Goal: Find specific page/section: Find specific page/section

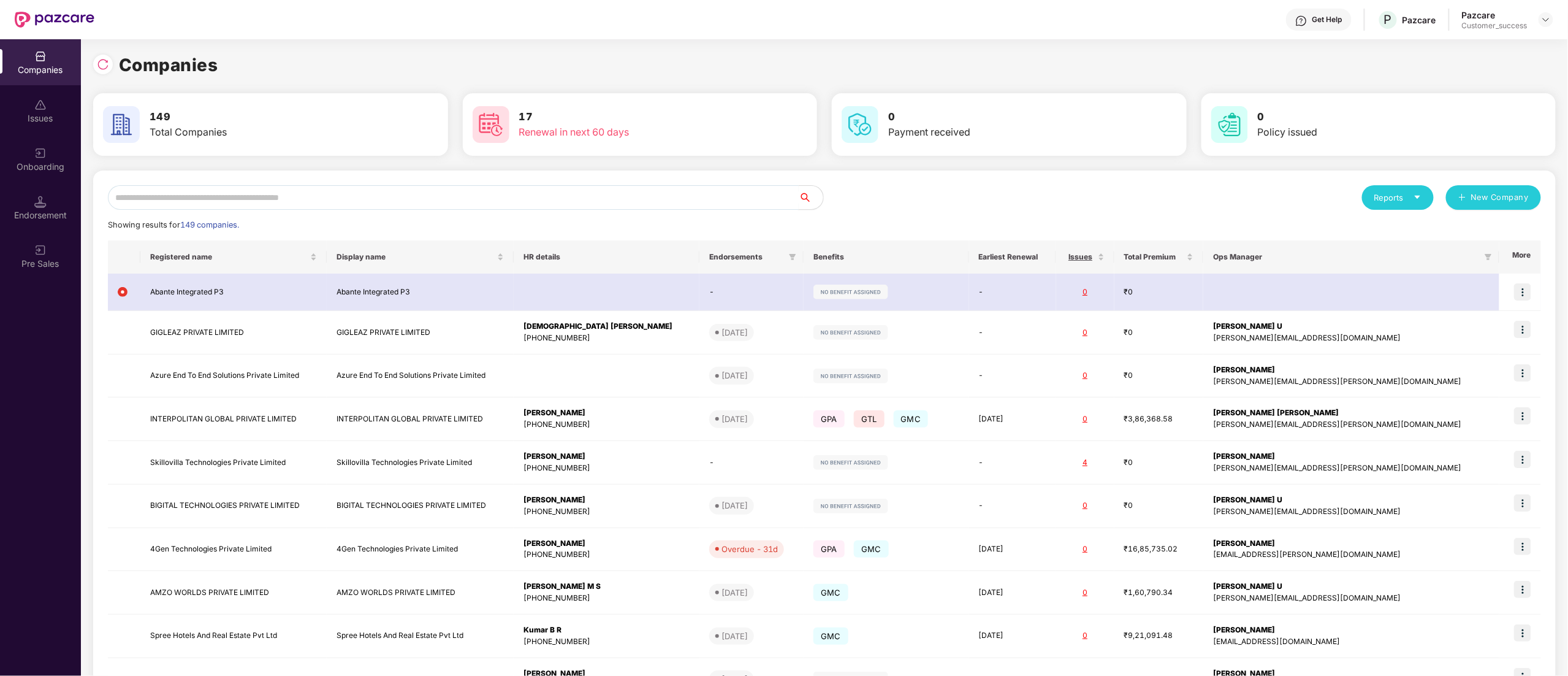
click at [206, 207] on input "text" at bounding box center [454, 197] width 691 height 24
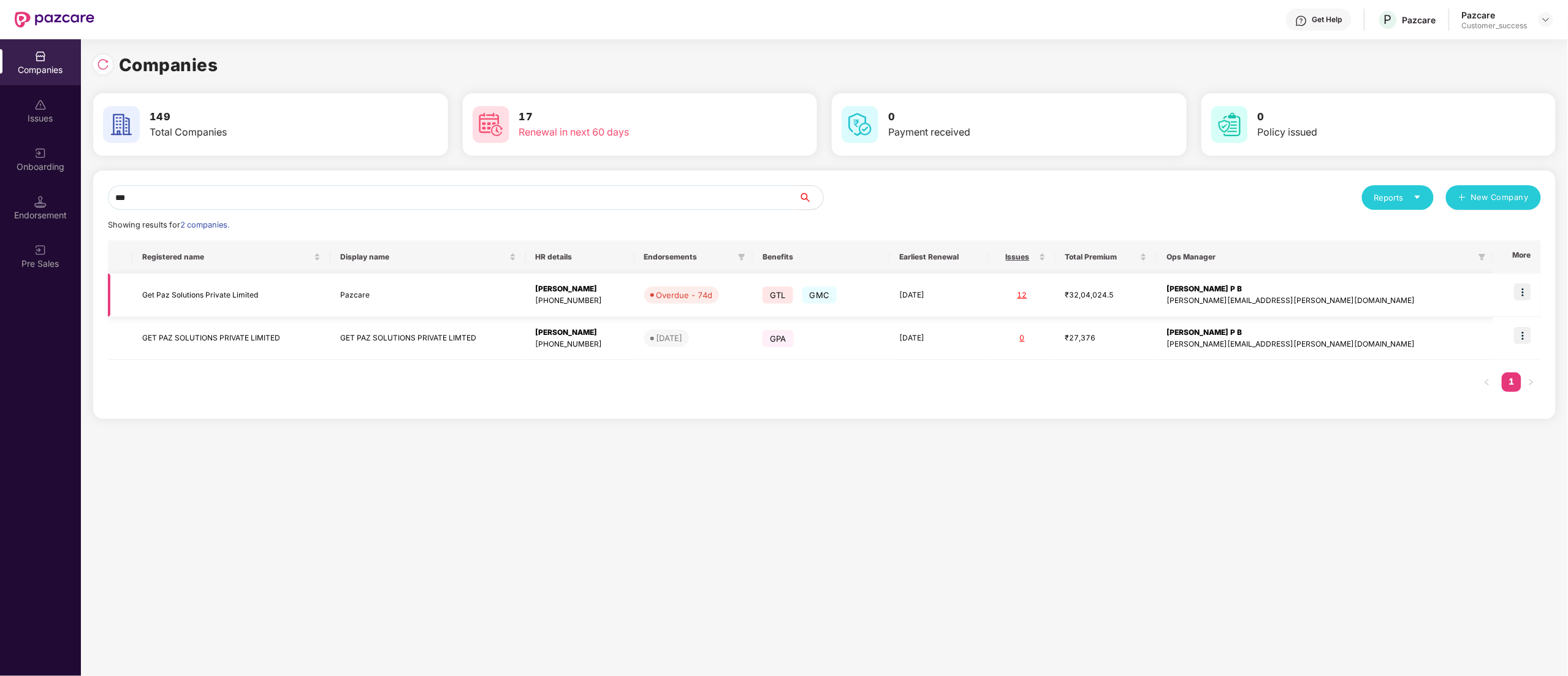
type input "***"
click at [1523, 294] on img at bounding box center [1523, 292] width 17 height 17
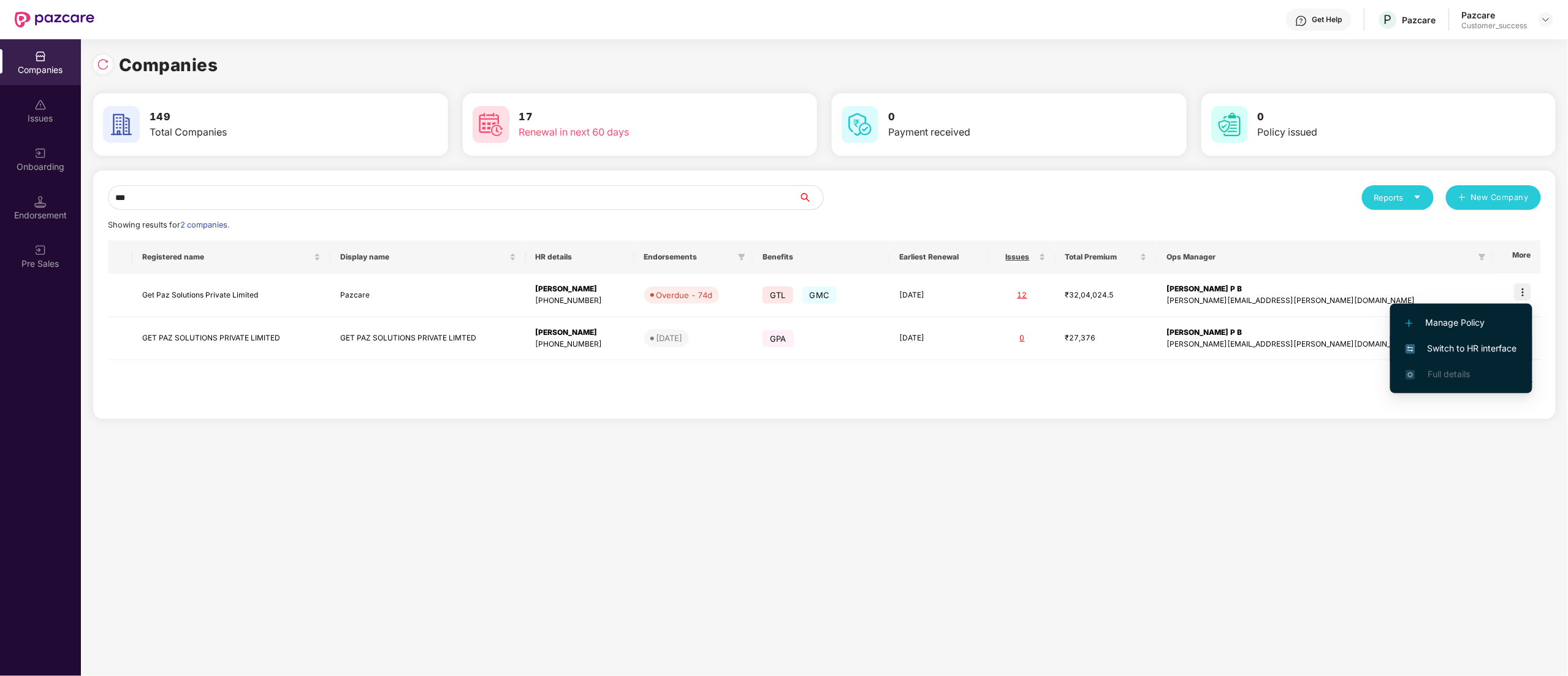
click at [1480, 345] on span "Switch to HR interface" at bounding box center [1461, 348] width 111 height 14
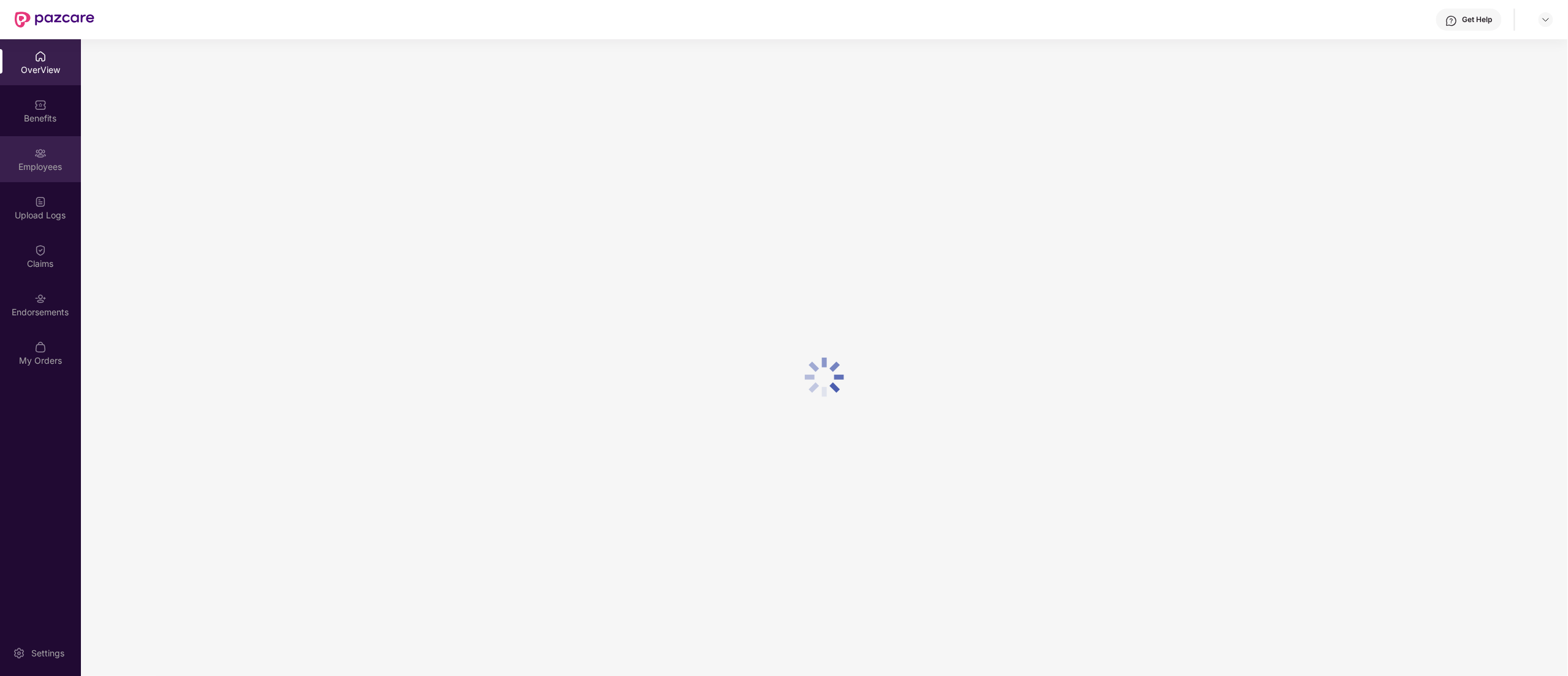
click at [26, 172] on div "Employees" at bounding box center [41, 167] width 81 height 12
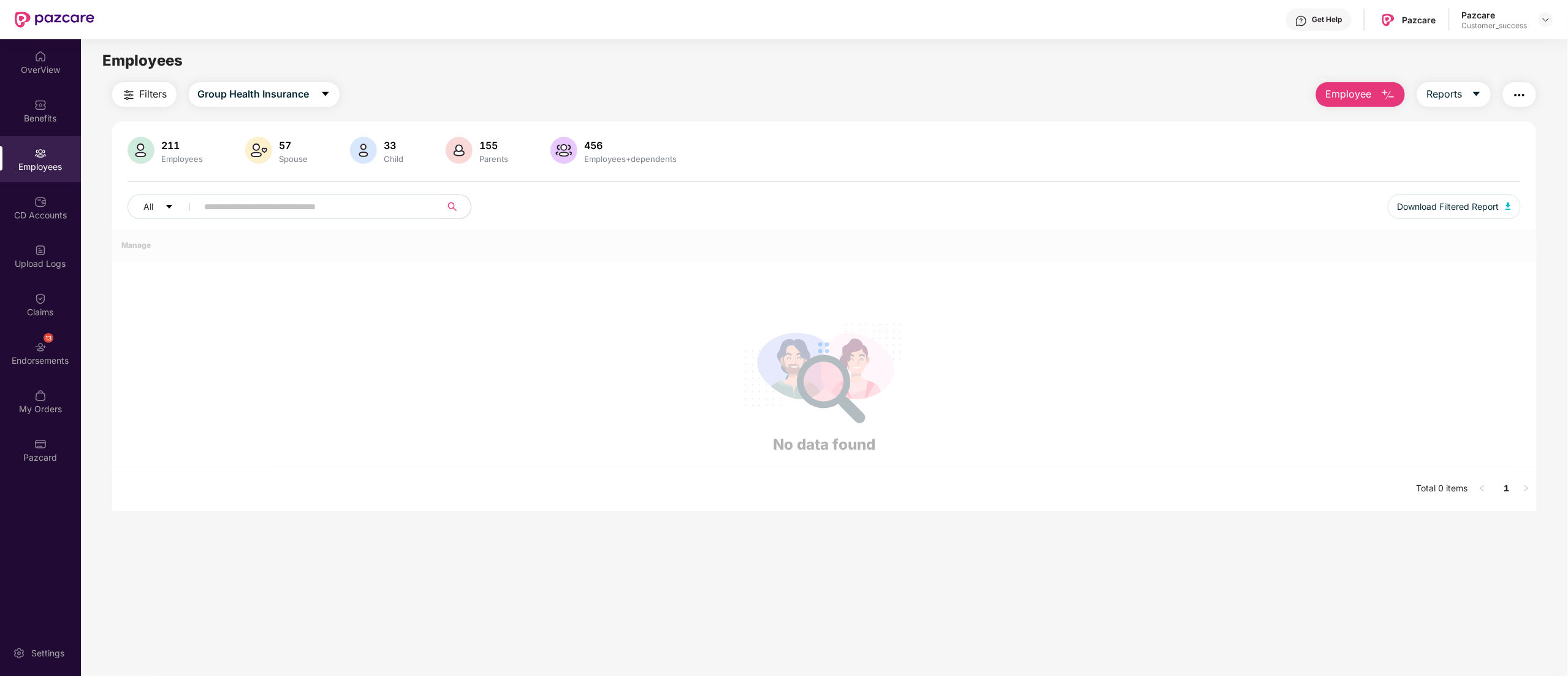
click at [57, 155] on div "Employees" at bounding box center [41, 159] width 81 height 46
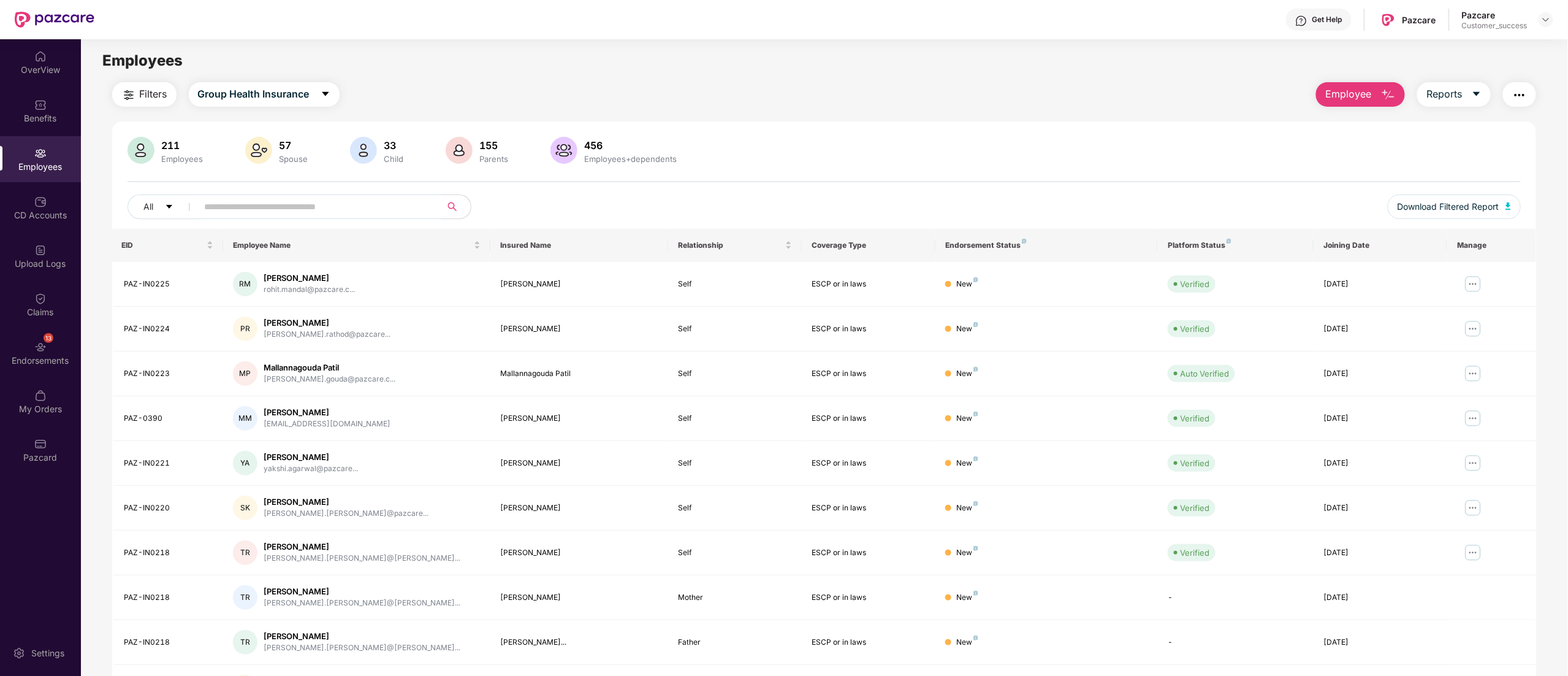
click at [292, 218] on span at bounding box center [315, 207] width 251 height 24
paste input "*****"
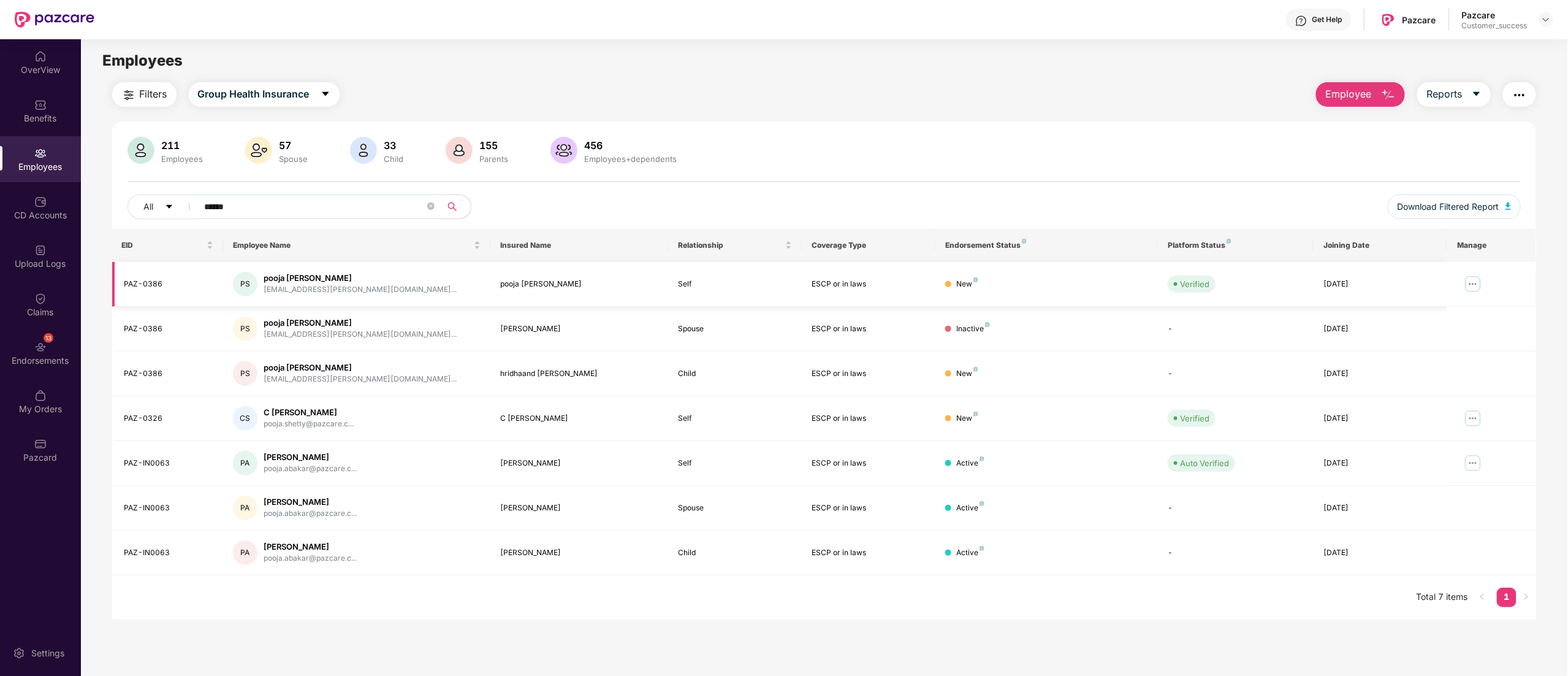
type input "*****"
click at [1476, 284] on img at bounding box center [1473, 284] width 20 height 20
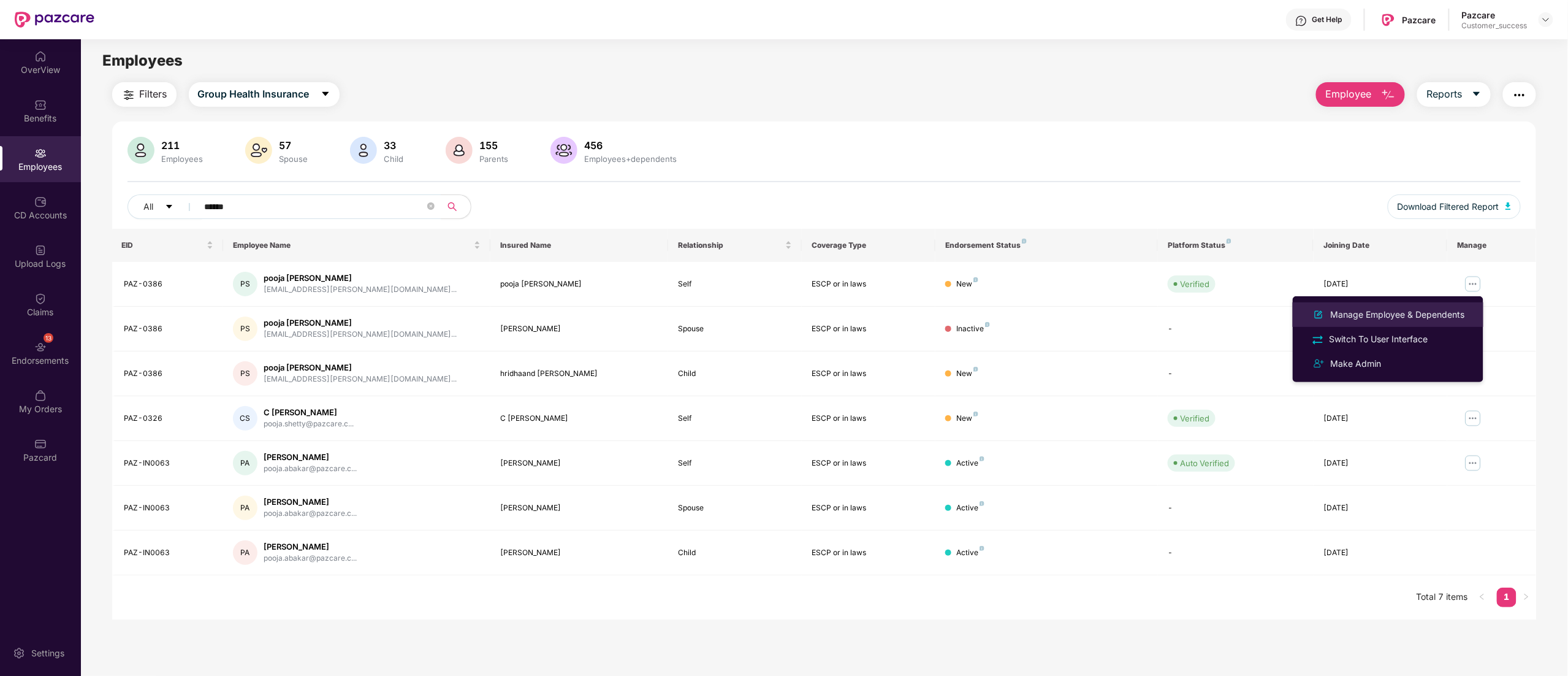
click at [1447, 316] on div "Manage Employee & Dependents" at bounding box center [1398, 315] width 139 height 14
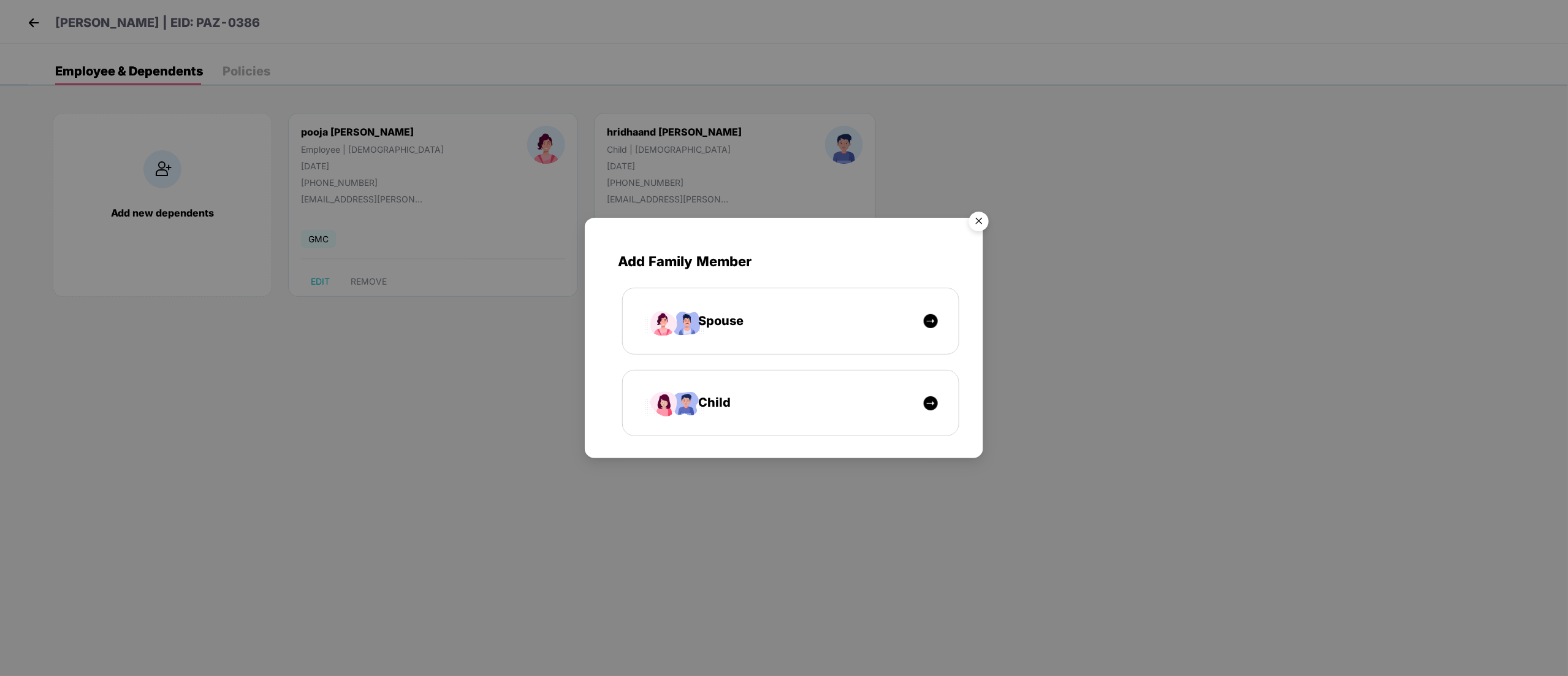
click at [974, 220] on img "Close" at bounding box center [979, 223] width 35 height 35
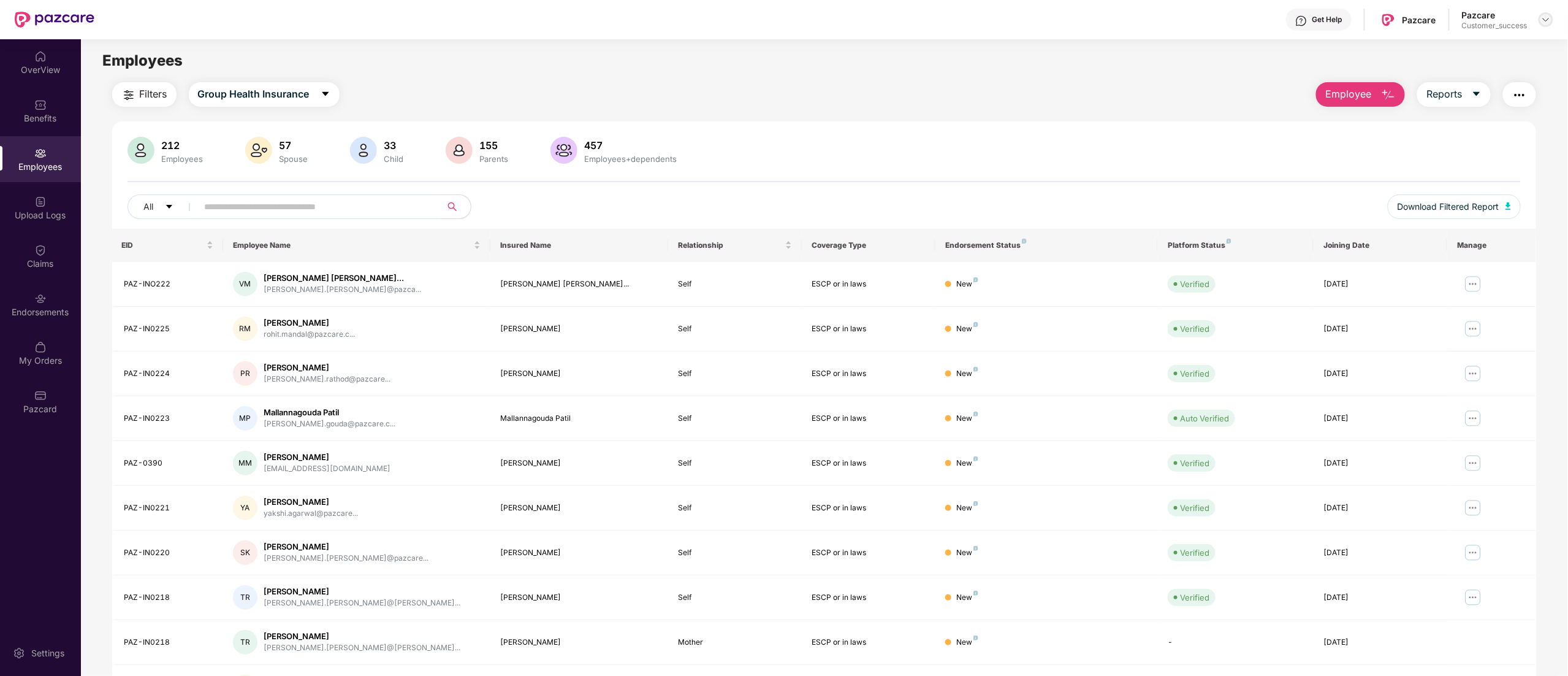
click at [1546, 17] on img at bounding box center [1546, 19] width 10 height 10
click at [1516, 47] on div "Switch to partner view" at bounding box center [1489, 49] width 160 height 24
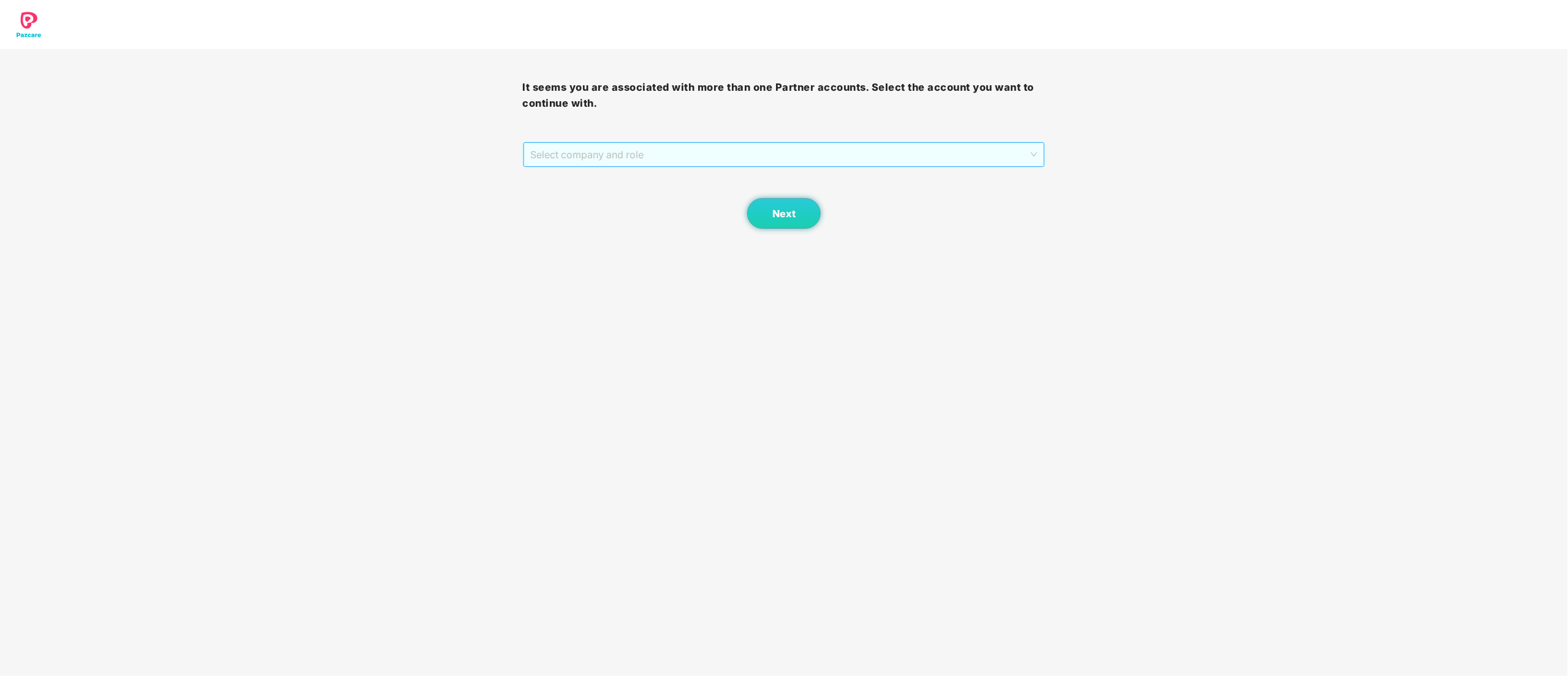
click at [586, 151] on span "Select company and role" at bounding box center [784, 154] width 507 height 23
click at [605, 204] on div "Pazcare - CUSTOMER_SUCCESS" at bounding box center [785, 199] width 508 height 14
click at [800, 220] on button "Next" at bounding box center [784, 213] width 73 height 30
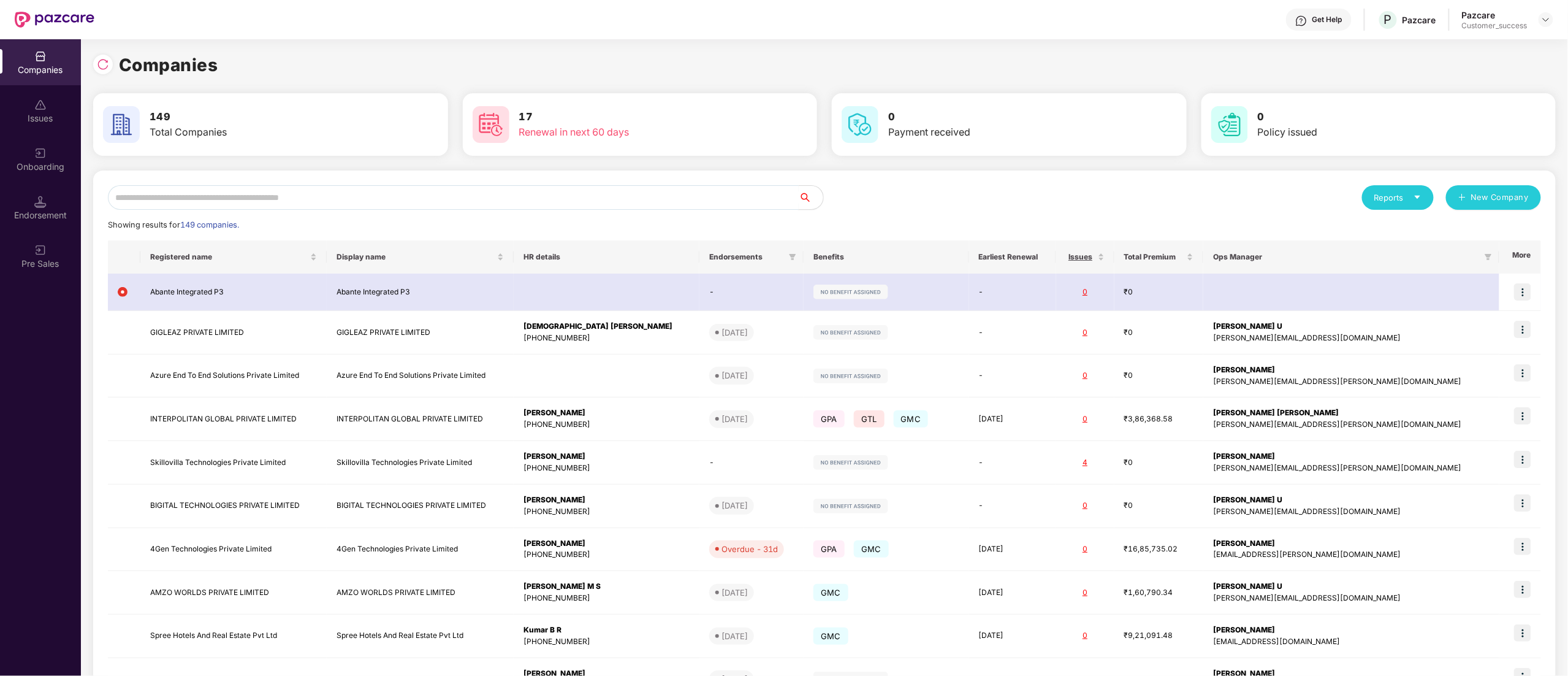
click at [162, 195] on input "text" at bounding box center [454, 197] width 691 height 24
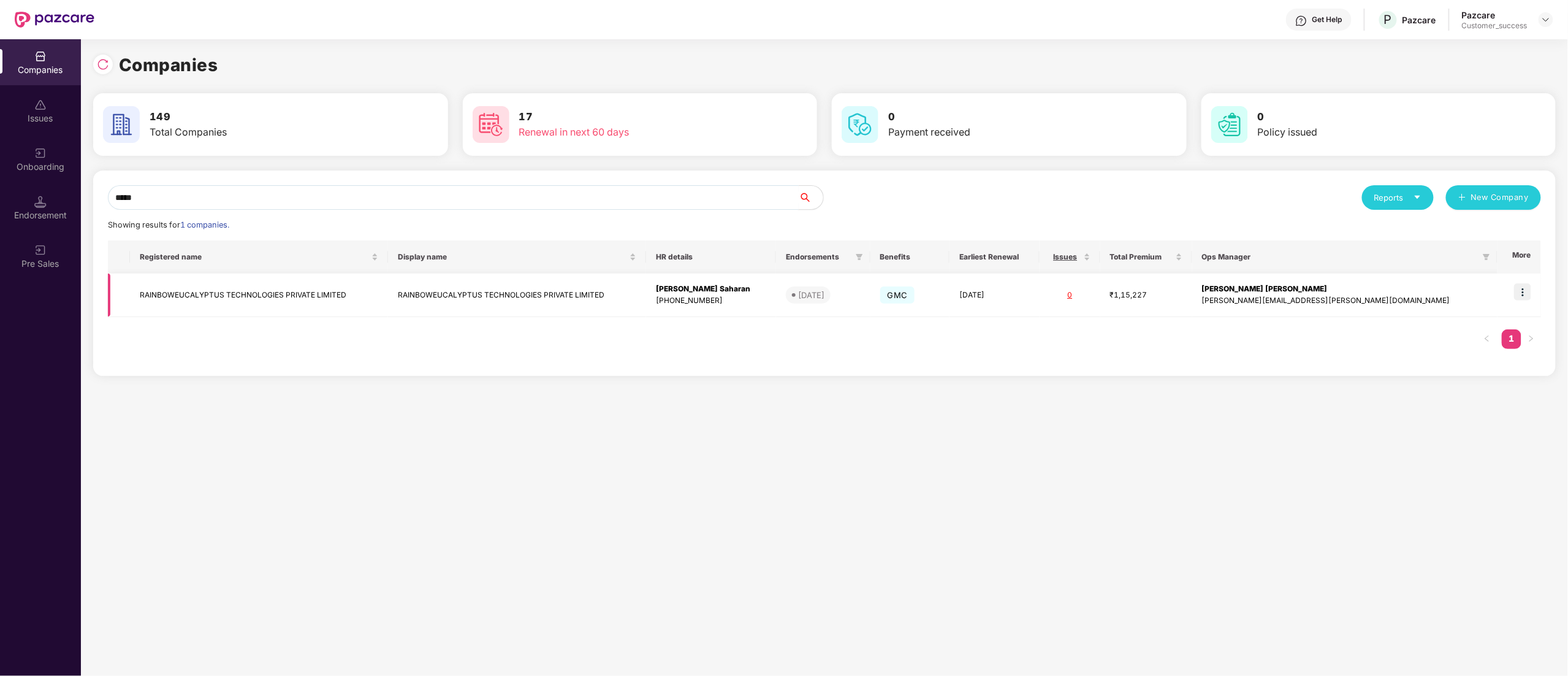
type input "*****"
click at [180, 295] on td "RAINBOWEUCALYPTUS TECHNOLOGIES PRIVATE LIMITED" at bounding box center [258, 295] width 258 height 43
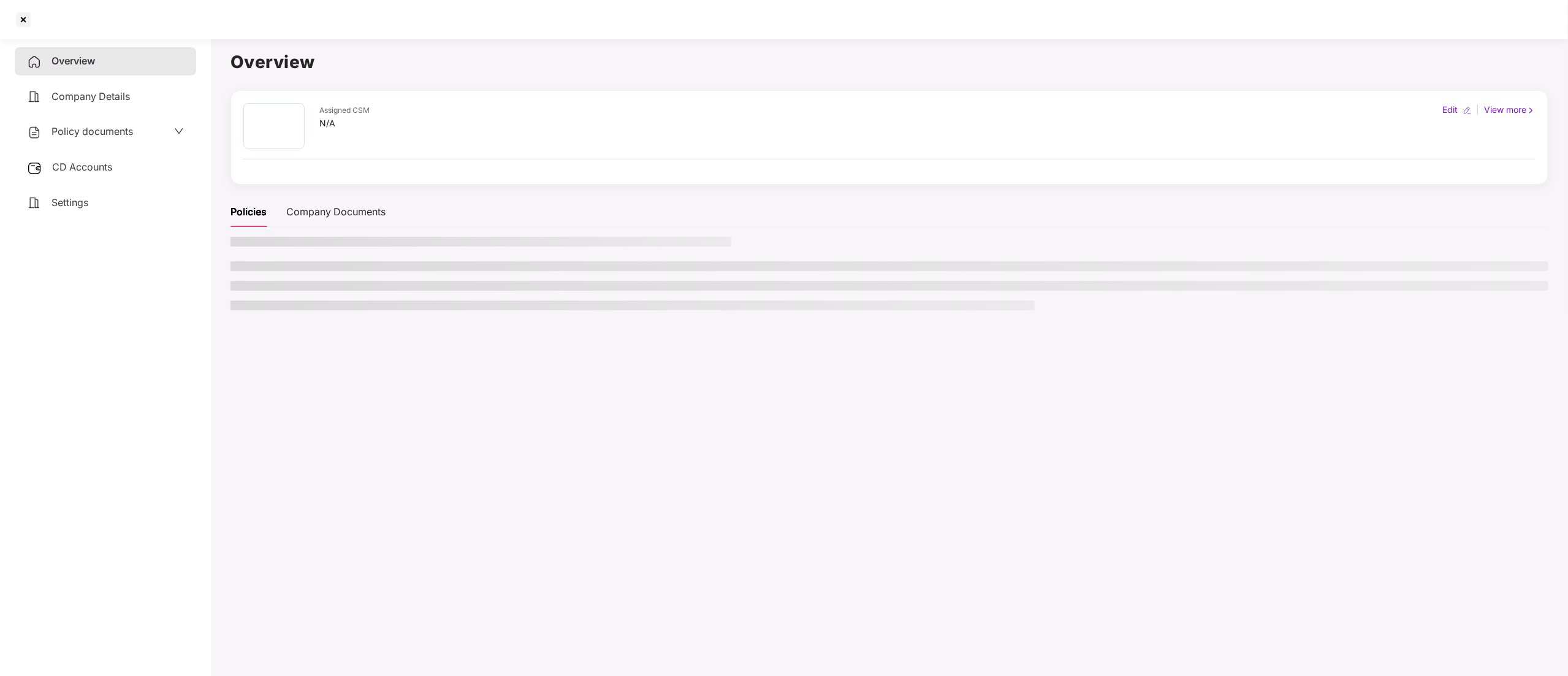
click at [75, 137] on div "Policy documents" at bounding box center [79, 131] width 106 height 16
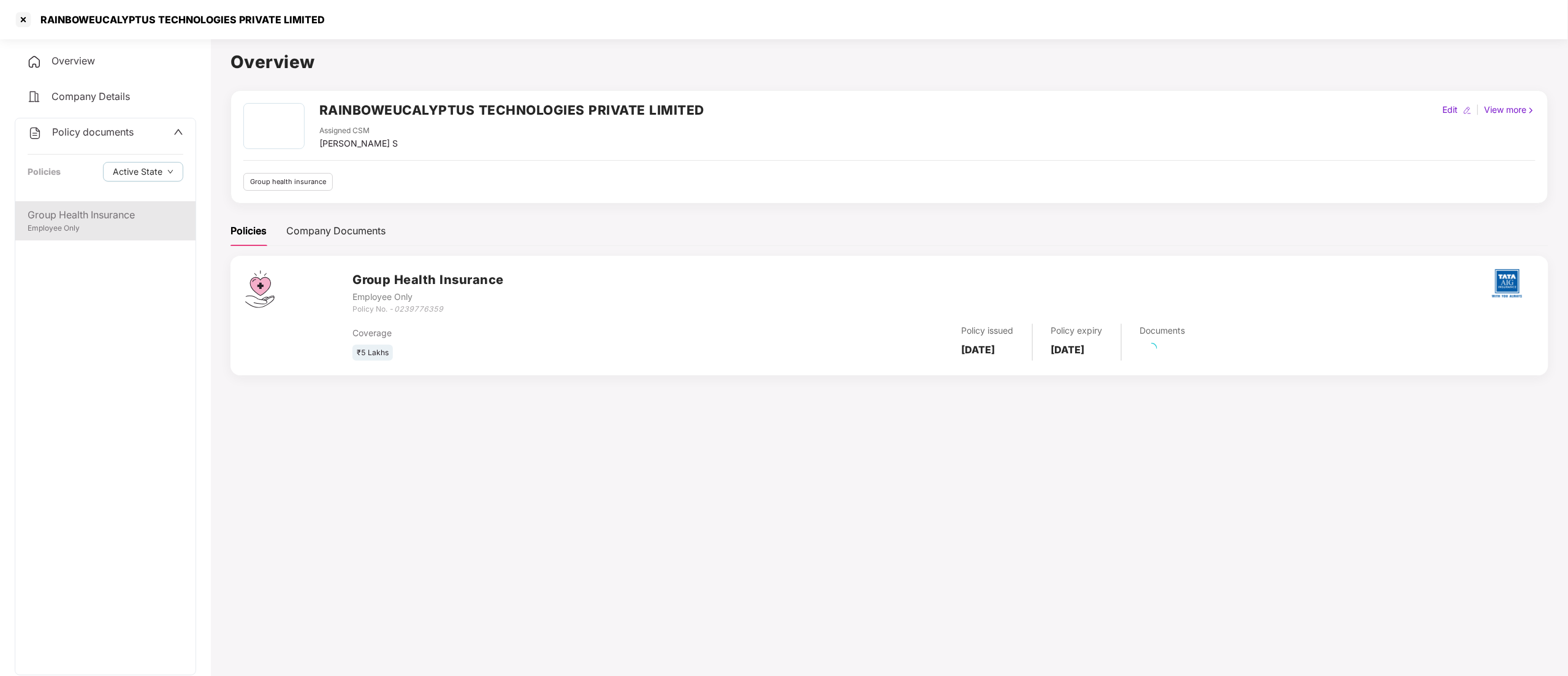
click at [88, 216] on div "Group Health Insurance" at bounding box center [105, 215] width 156 height 16
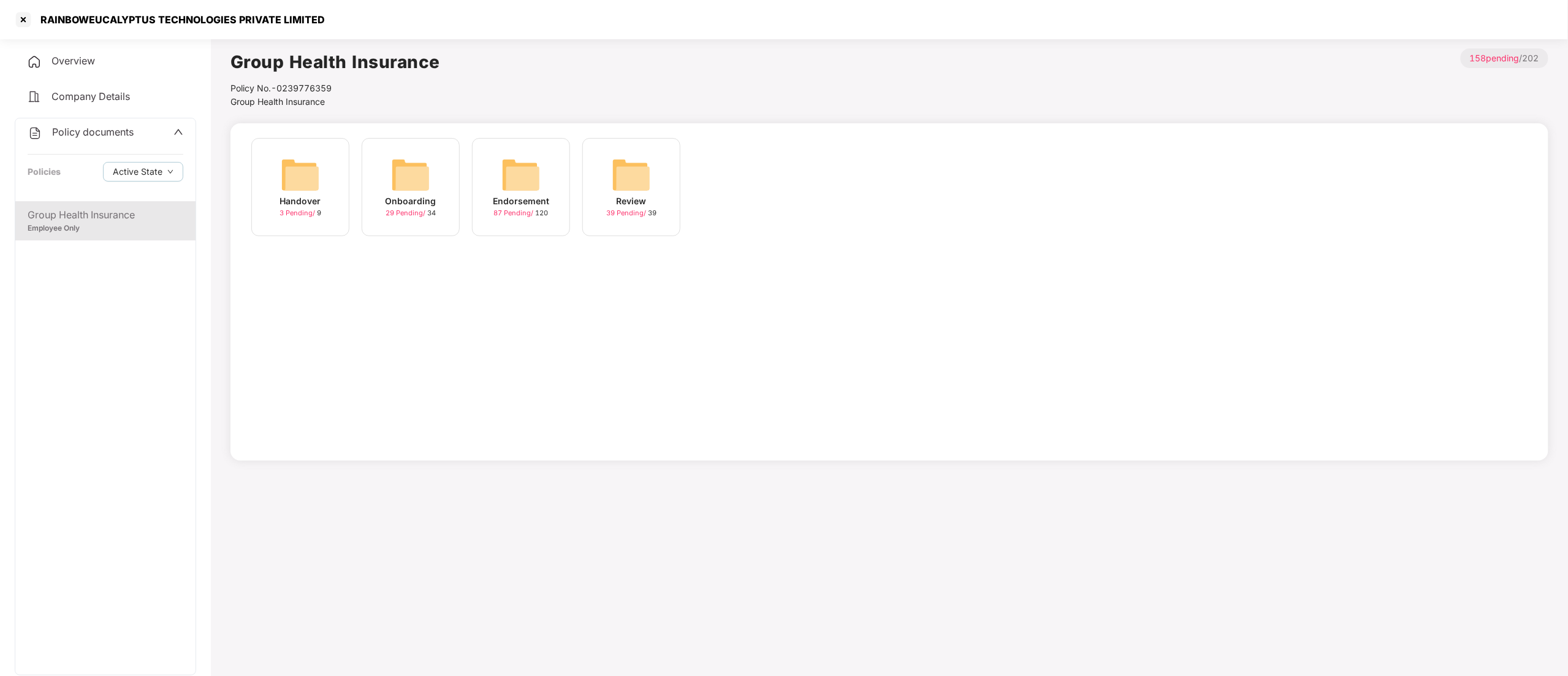
click at [532, 195] on div "Endorsement" at bounding box center [521, 201] width 56 height 14
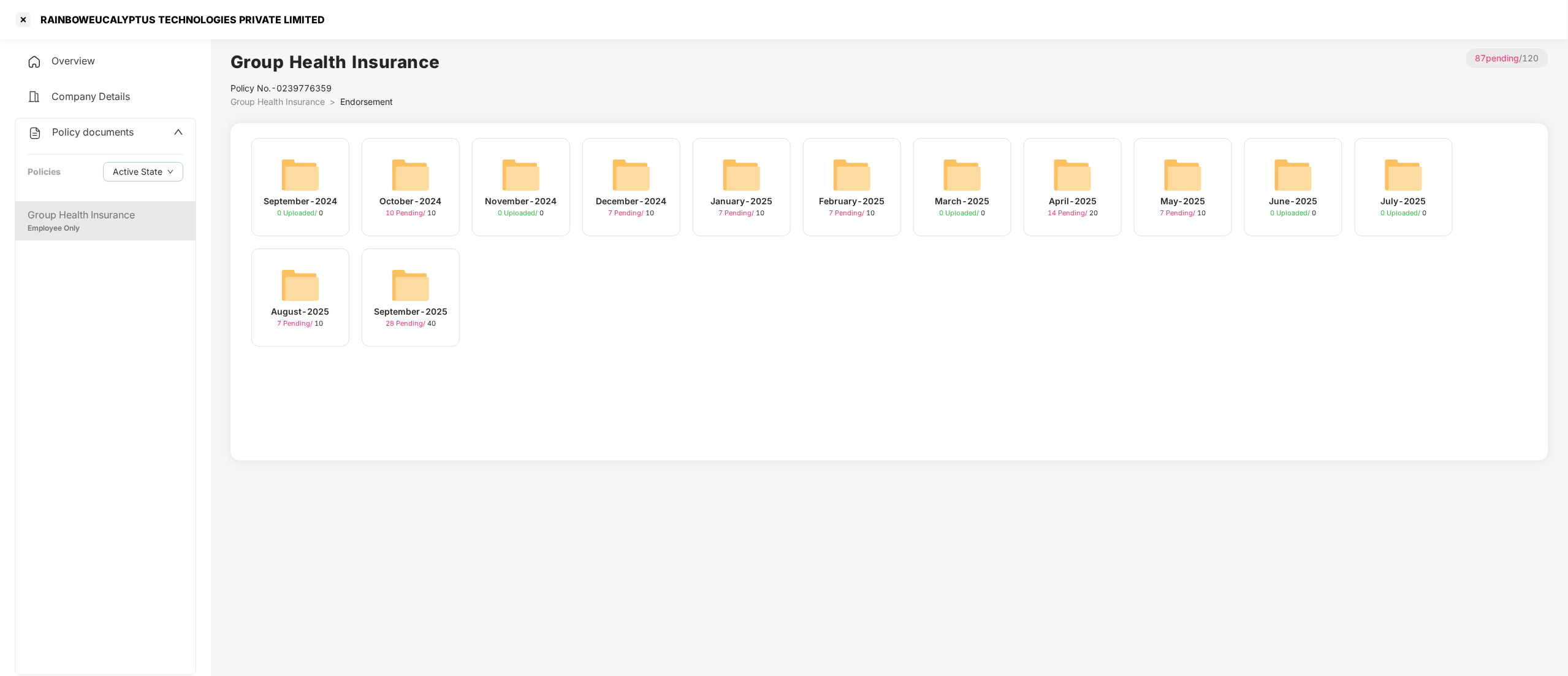
click at [419, 301] on img at bounding box center [410, 284] width 39 height 39
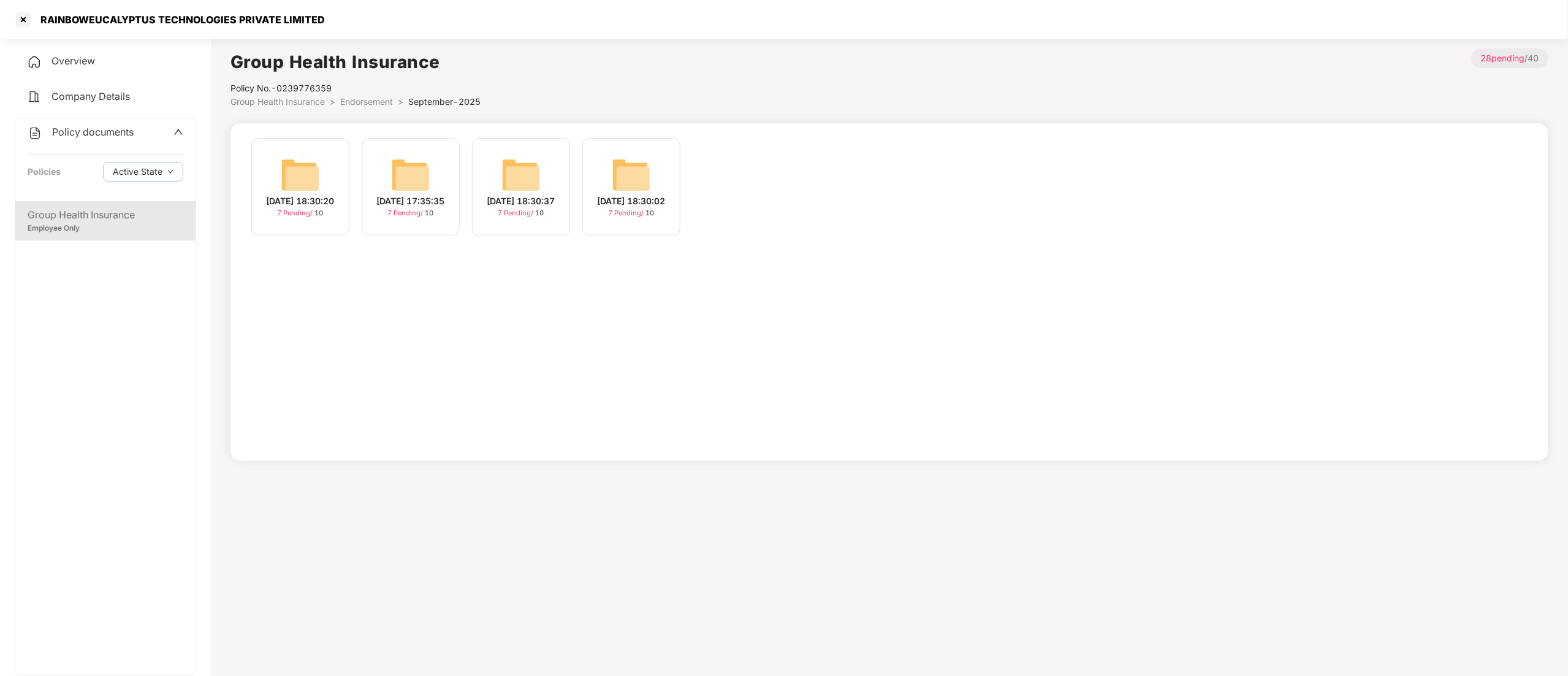
click at [645, 182] on img at bounding box center [631, 175] width 39 height 39
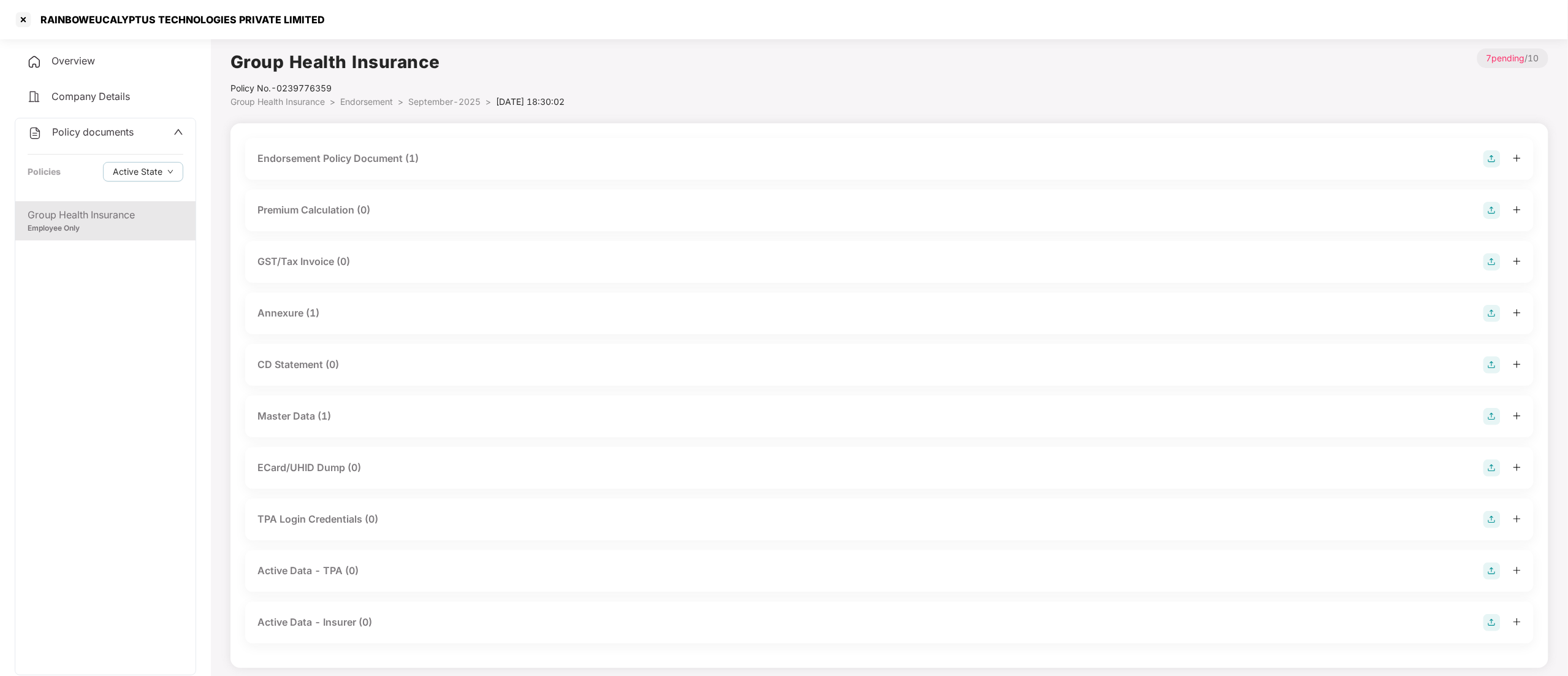
click at [300, 411] on div "Master Data (1)" at bounding box center [294, 417] width 73 height 16
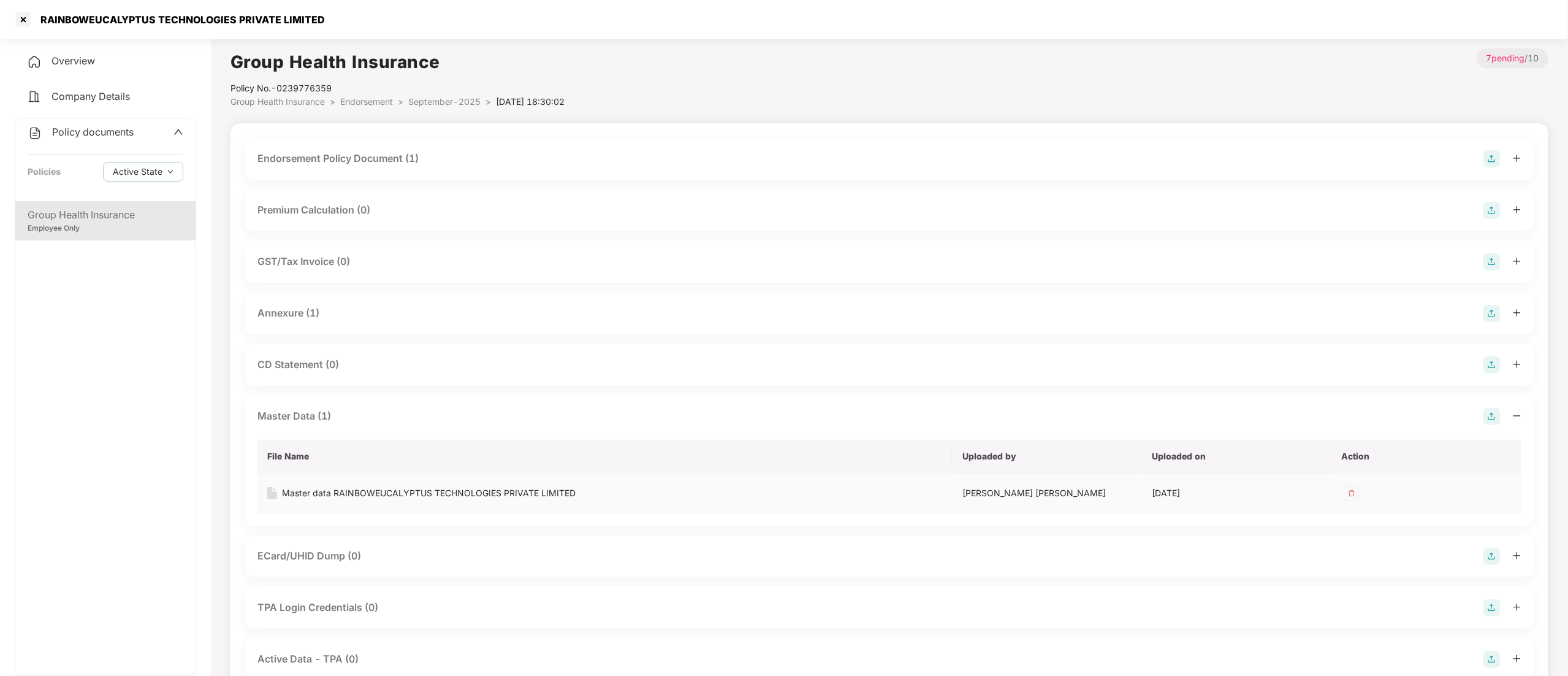
click at [322, 491] on div "Master data RAINBOWEUCALYPTUS TECHNOLOGIES PRIVATE LIMITED" at bounding box center [429, 494] width 294 height 14
click at [16, 14] on div at bounding box center [23, 19] width 20 height 20
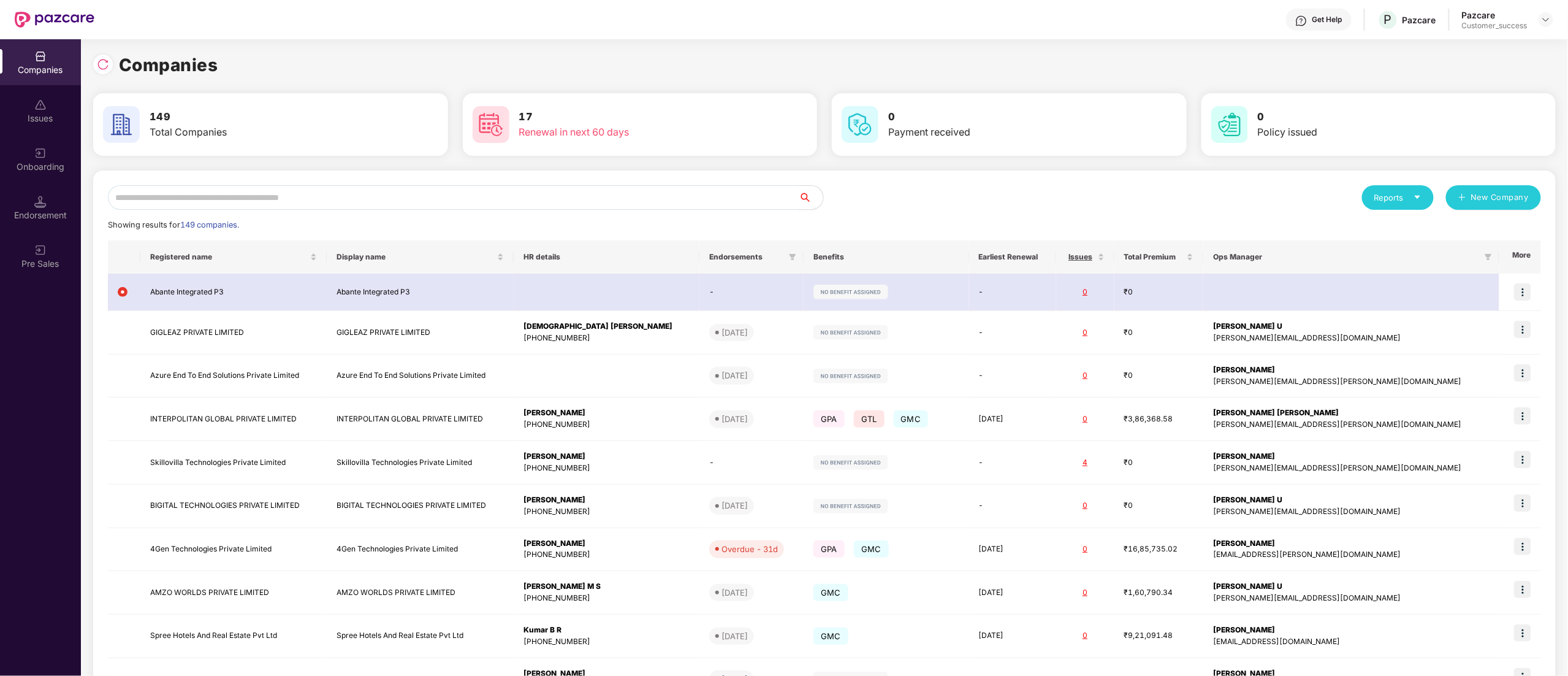
click at [172, 195] on input "text" at bounding box center [454, 197] width 691 height 24
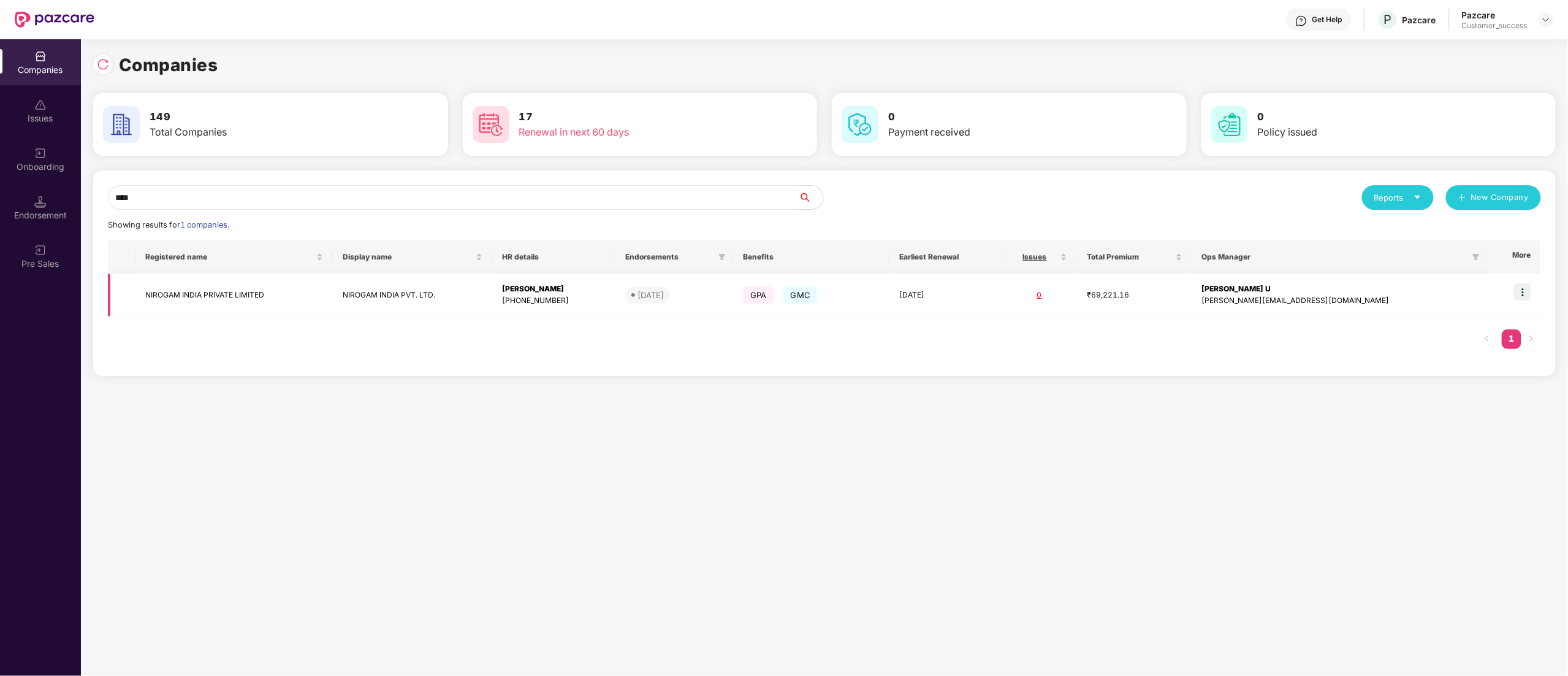
type input "****"
click at [1523, 293] on img at bounding box center [1523, 292] width 17 height 17
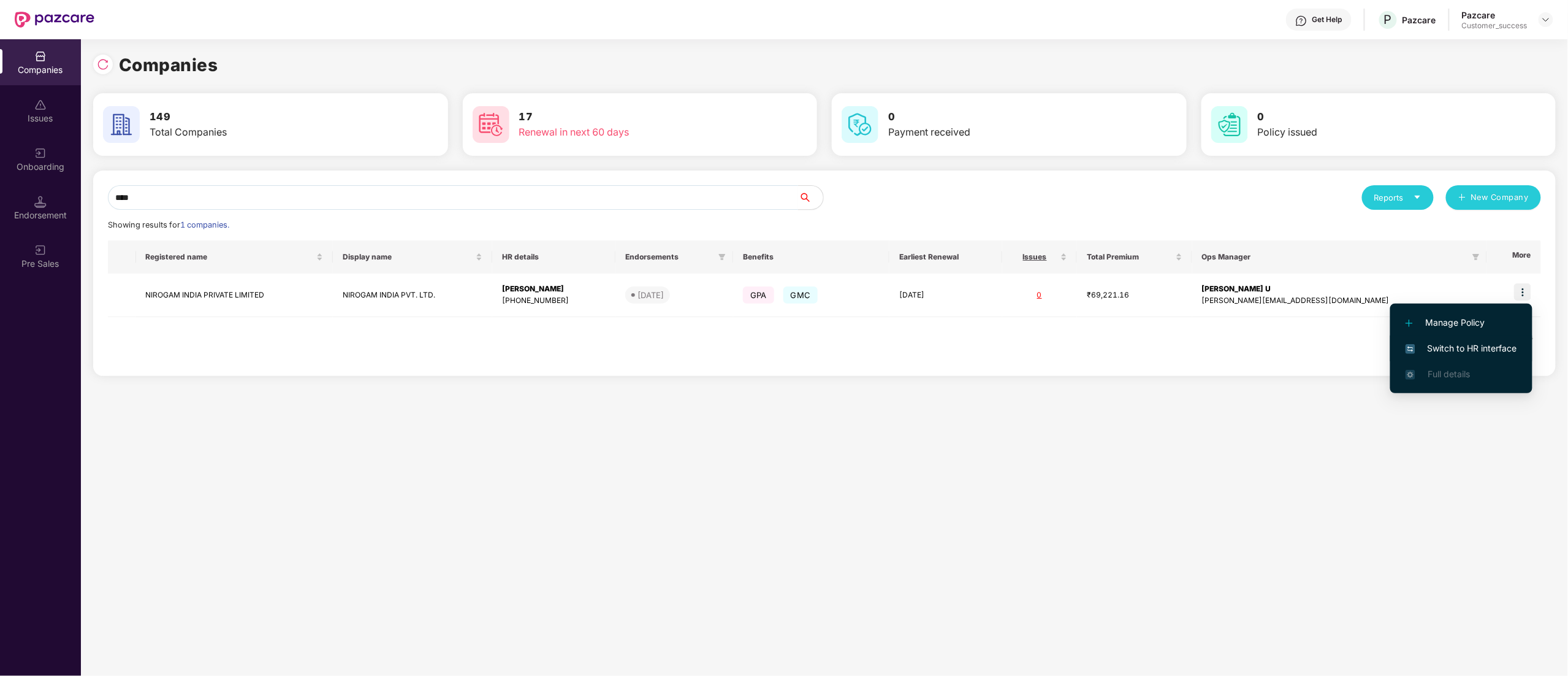
click at [1448, 346] on span "Switch to HR interface" at bounding box center [1461, 348] width 111 height 14
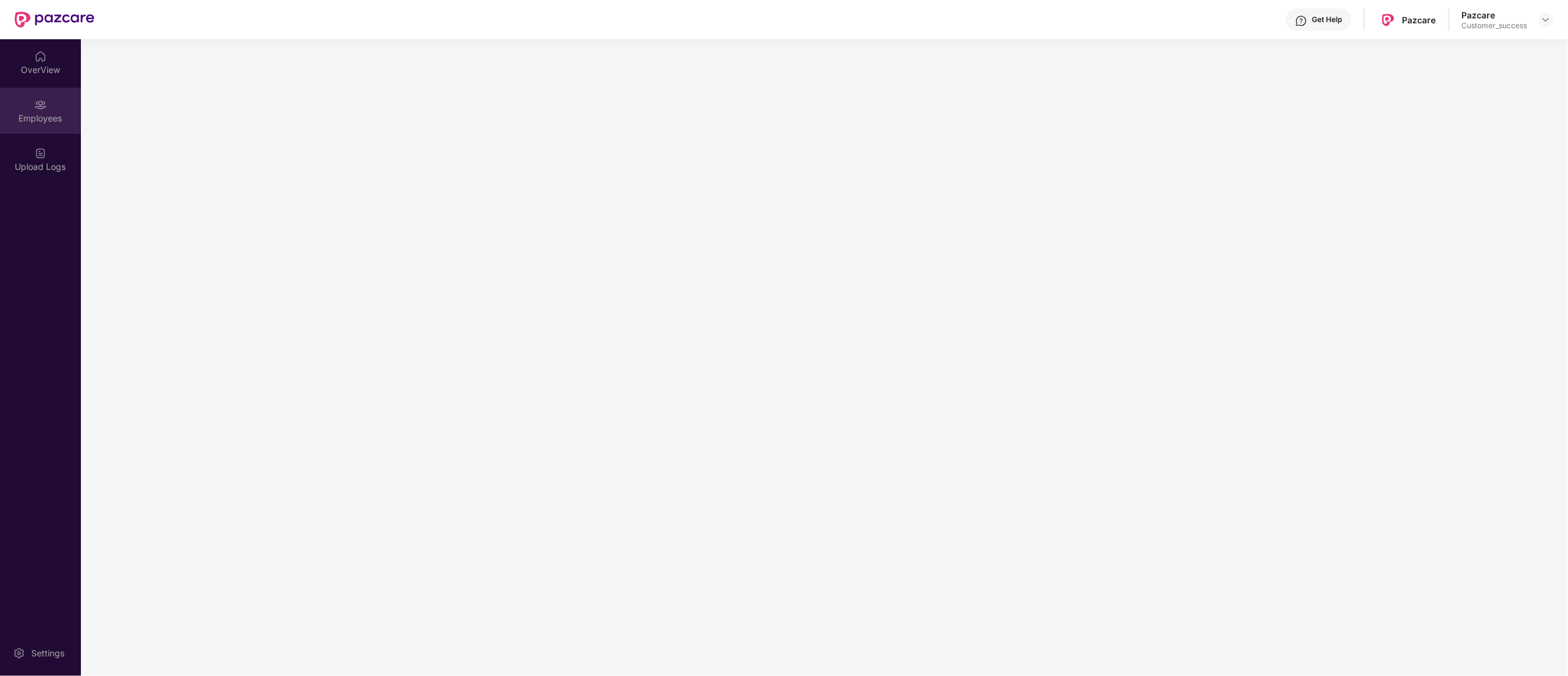
click at [33, 113] on div "Employees" at bounding box center [41, 118] width 81 height 12
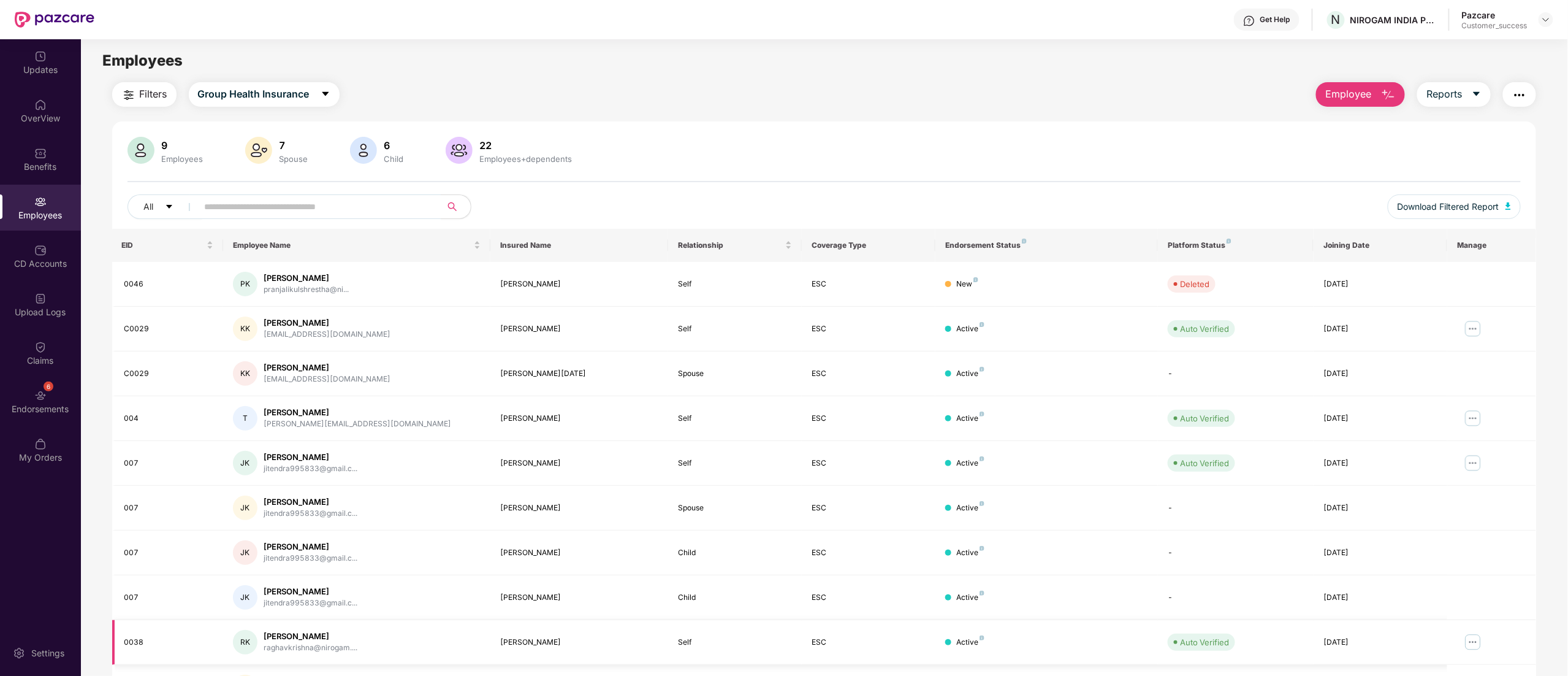
scroll to position [80, 0]
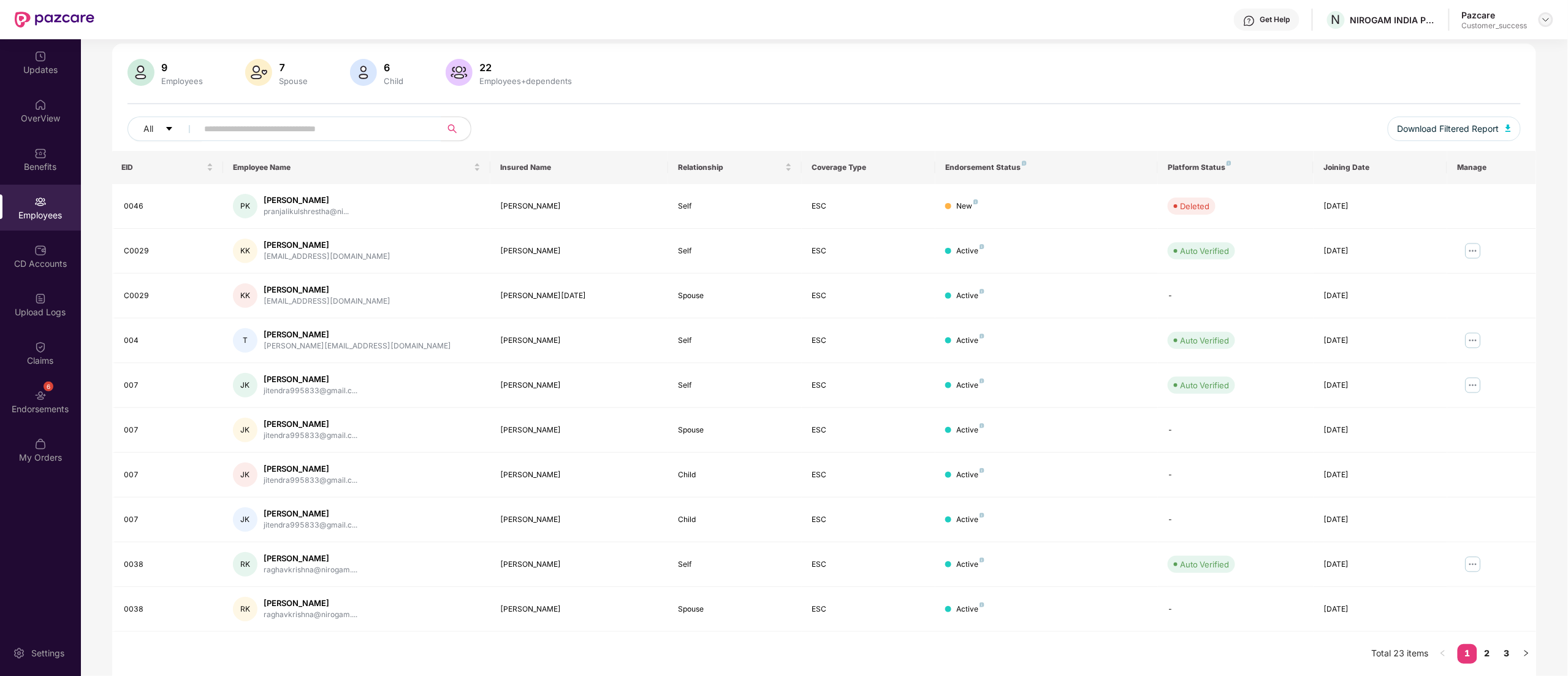
click at [1548, 20] on img at bounding box center [1546, 19] width 10 height 10
click at [1491, 654] on link "2" at bounding box center [1487, 653] width 20 height 18
click at [1507, 652] on link "3" at bounding box center [1507, 653] width 20 height 18
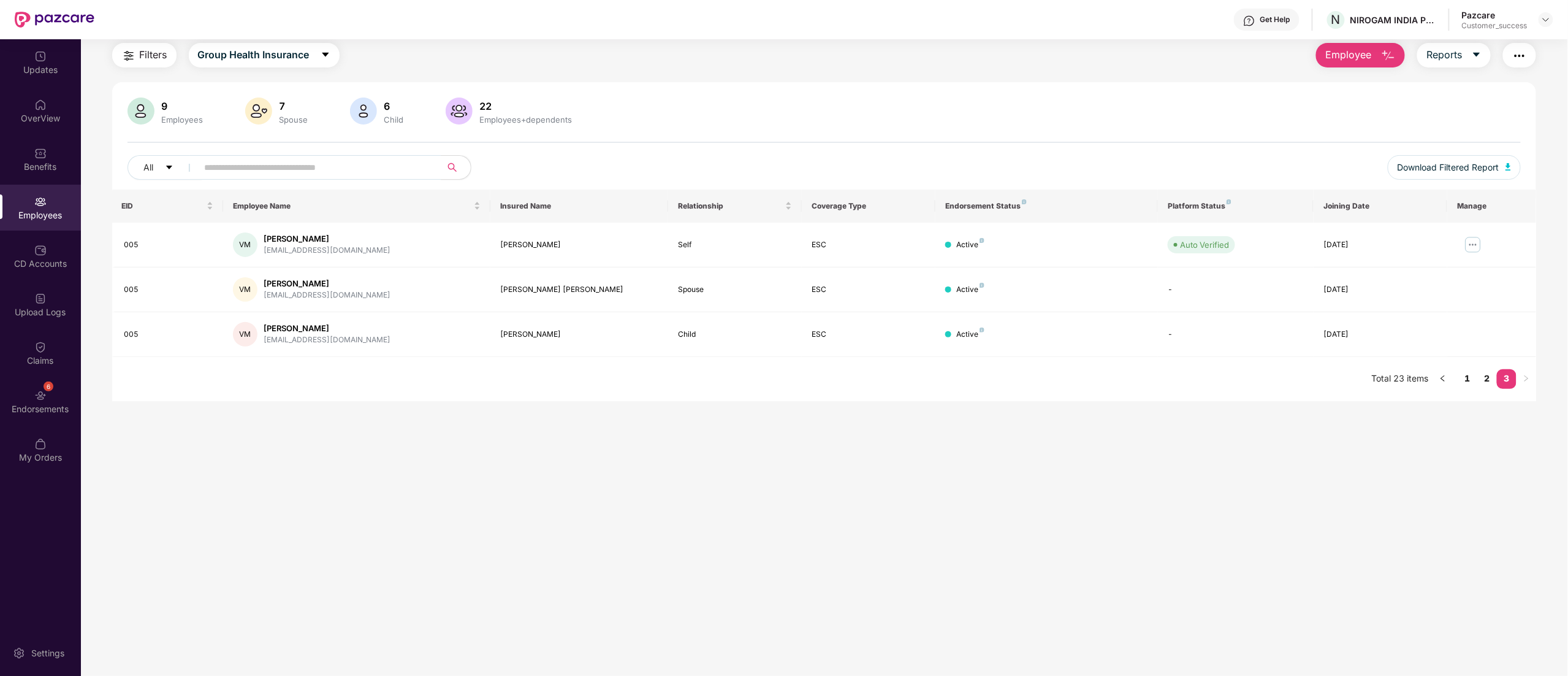
scroll to position [0, 0]
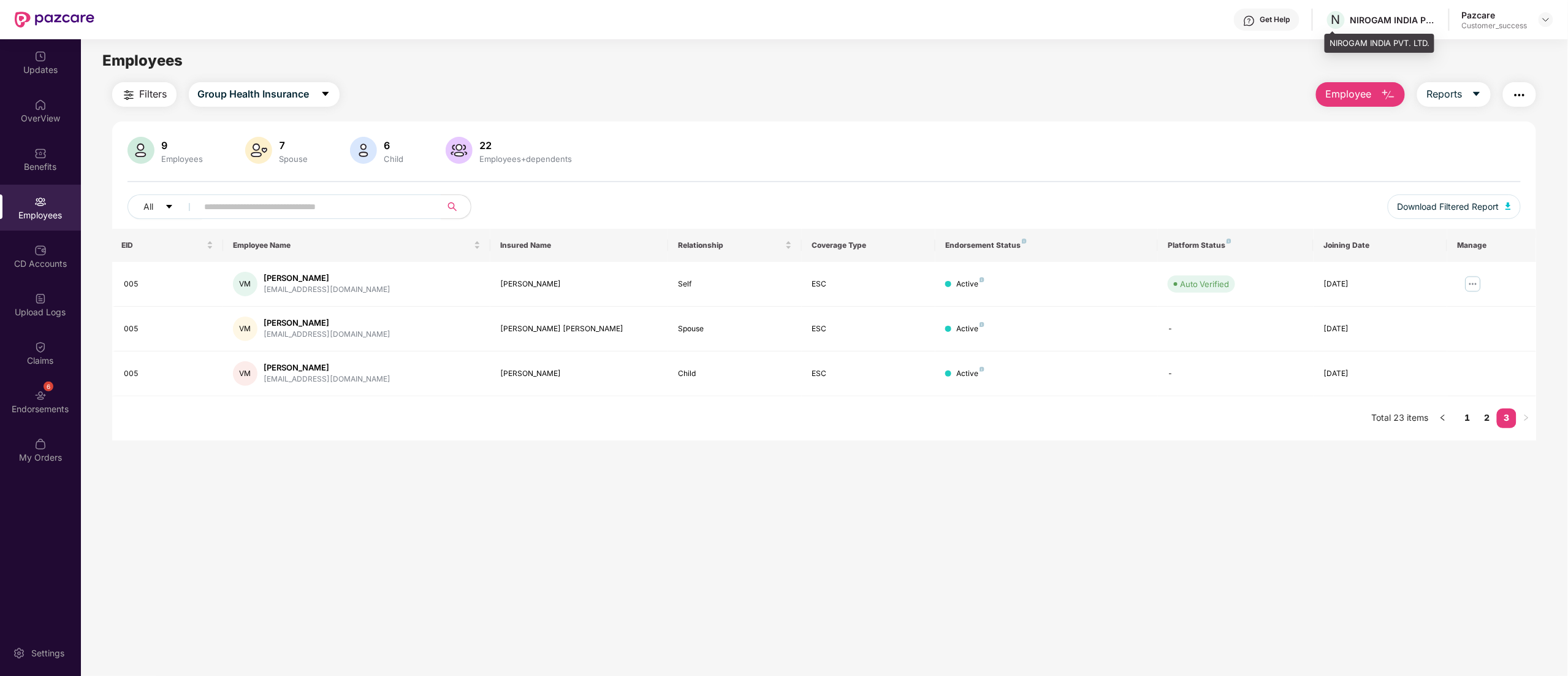
click at [1333, 41] on div "NIROGAM INDIA PVT. LTD." at bounding box center [1379, 43] width 110 height 20
copy div "NIROGAM INDIA PVT. LTD."
click at [1552, 16] on div at bounding box center [1546, 19] width 15 height 15
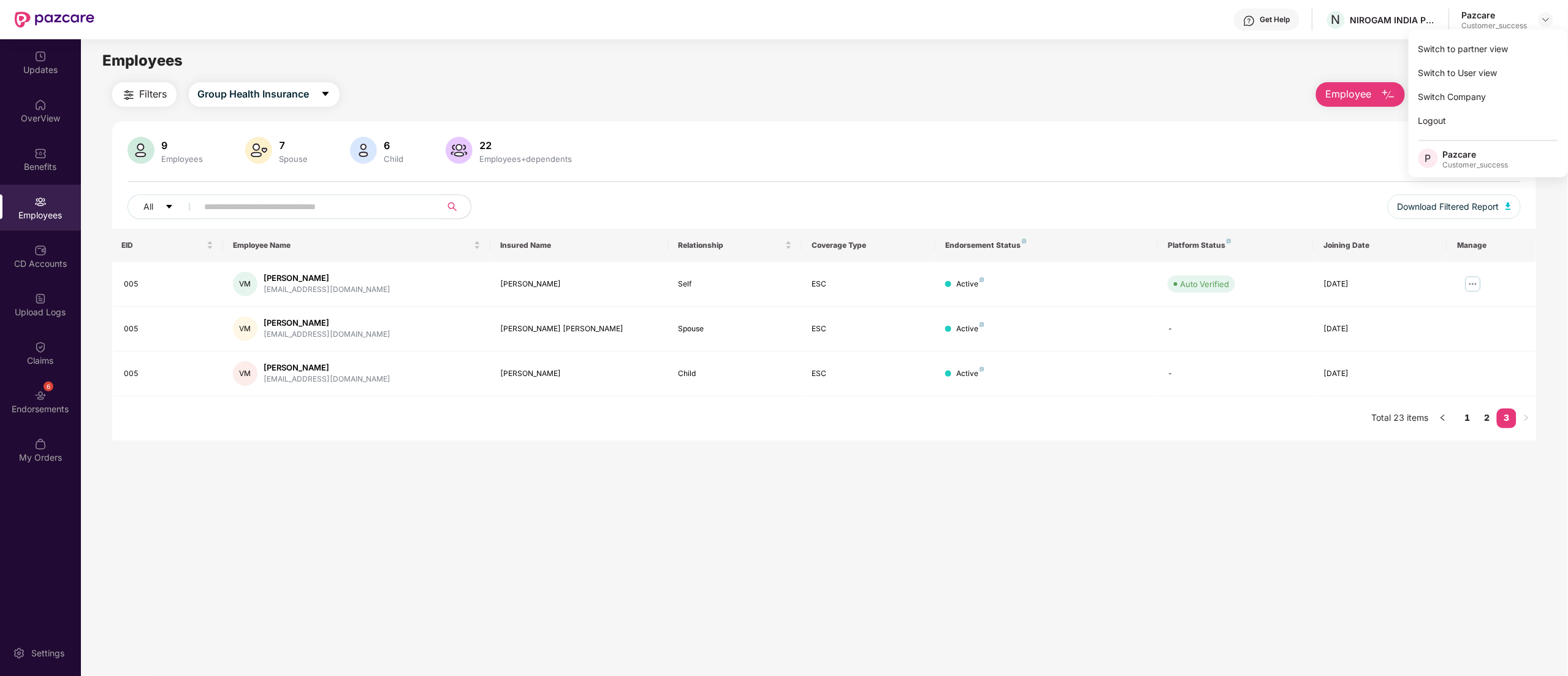
click at [1488, 59] on div "Switch to partner view Switch to User view Switch Company Logout P Pazcare Cust…" at bounding box center [1489, 103] width 160 height 148
click at [1548, 12] on div at bounding box center [1546, 19] width 15 height 15
click at [1475, 52] on div "Switch to partner view" at bounding box center [1489, 49] width 160 height 24
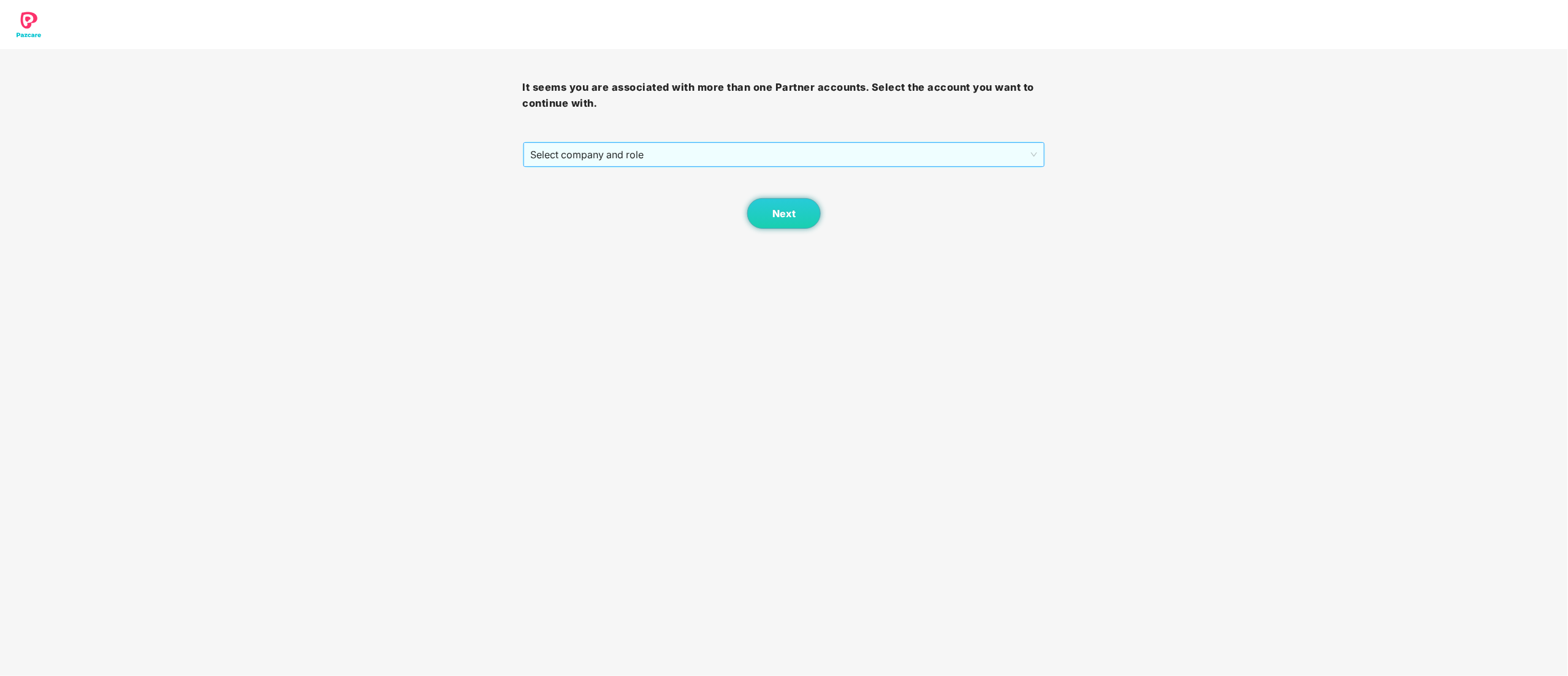
click at [569, 156] on span "Select company and role" at bounding box center [784, 154] width 507 height 23
click at [552, 204] on div "Pazcare - CUSTOMER_SUCCESS" at bounding box center [785, 199] width 508 height 14
click at [778, 208] on span "Next" at bounding box center [784, 214] width 23 height 11
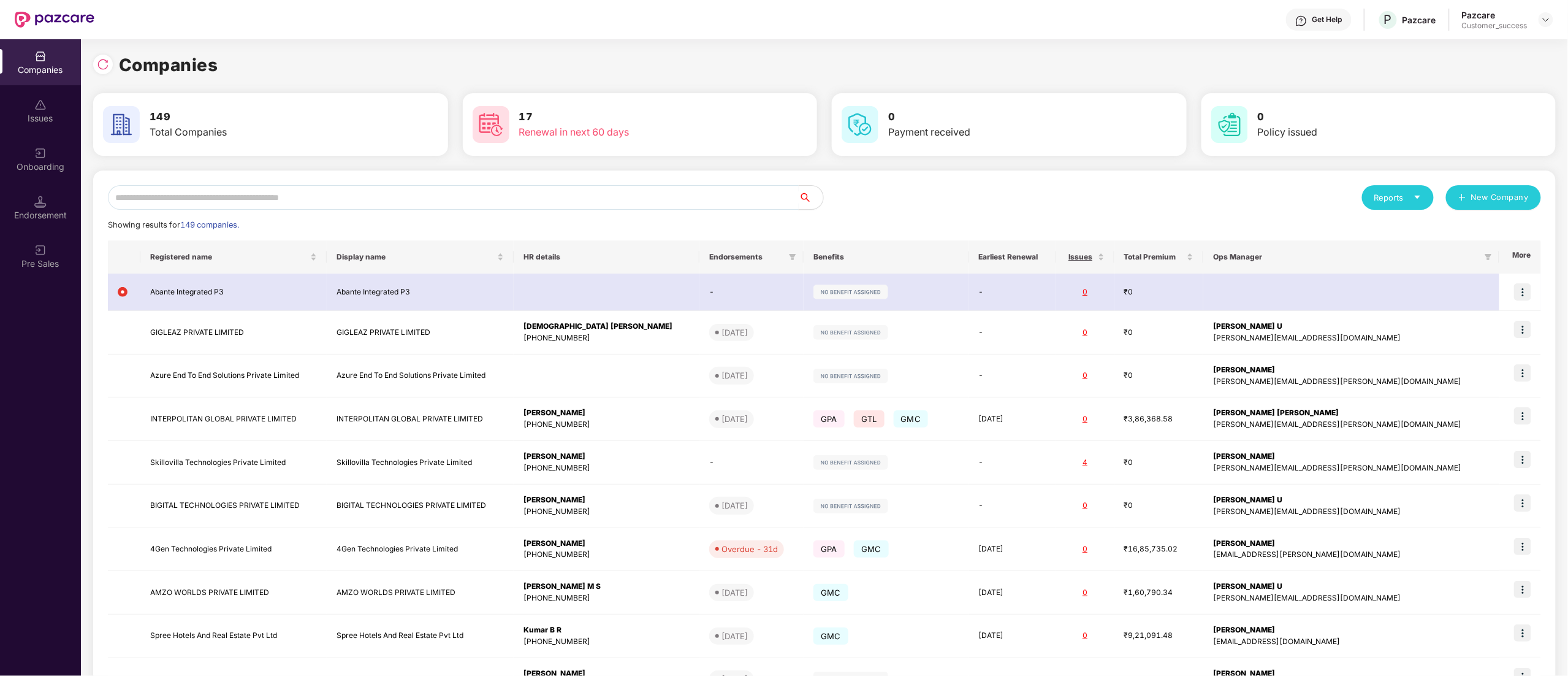
click at [178, 197] on input "text" at bounding box center [454, 197] width 691 height 24
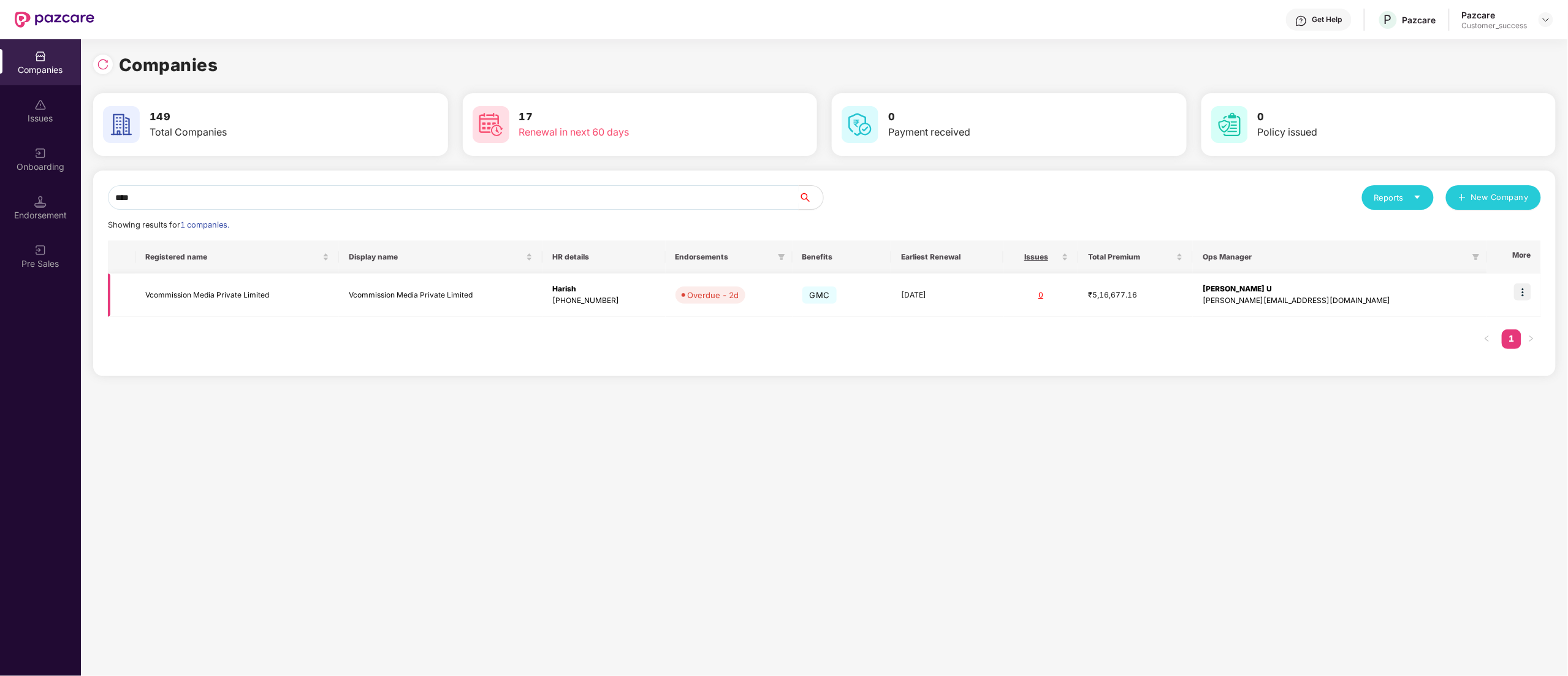
type input "****"
click at [1523, 299] on img at bounding box center [1523, 292] width 17 height 17
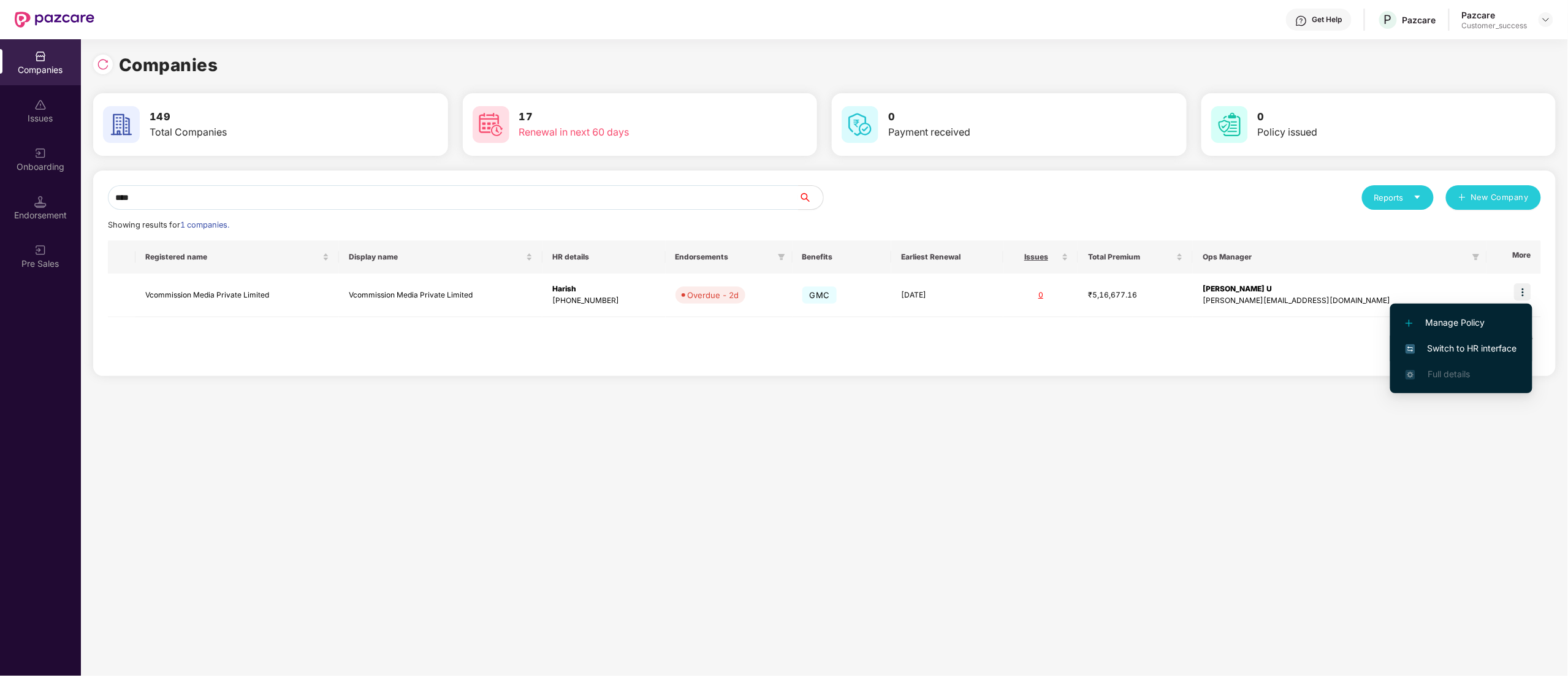
click at [1486, 350] on span "Switch to HR interface" at bounding box center [1461, 348] width 111 height 14
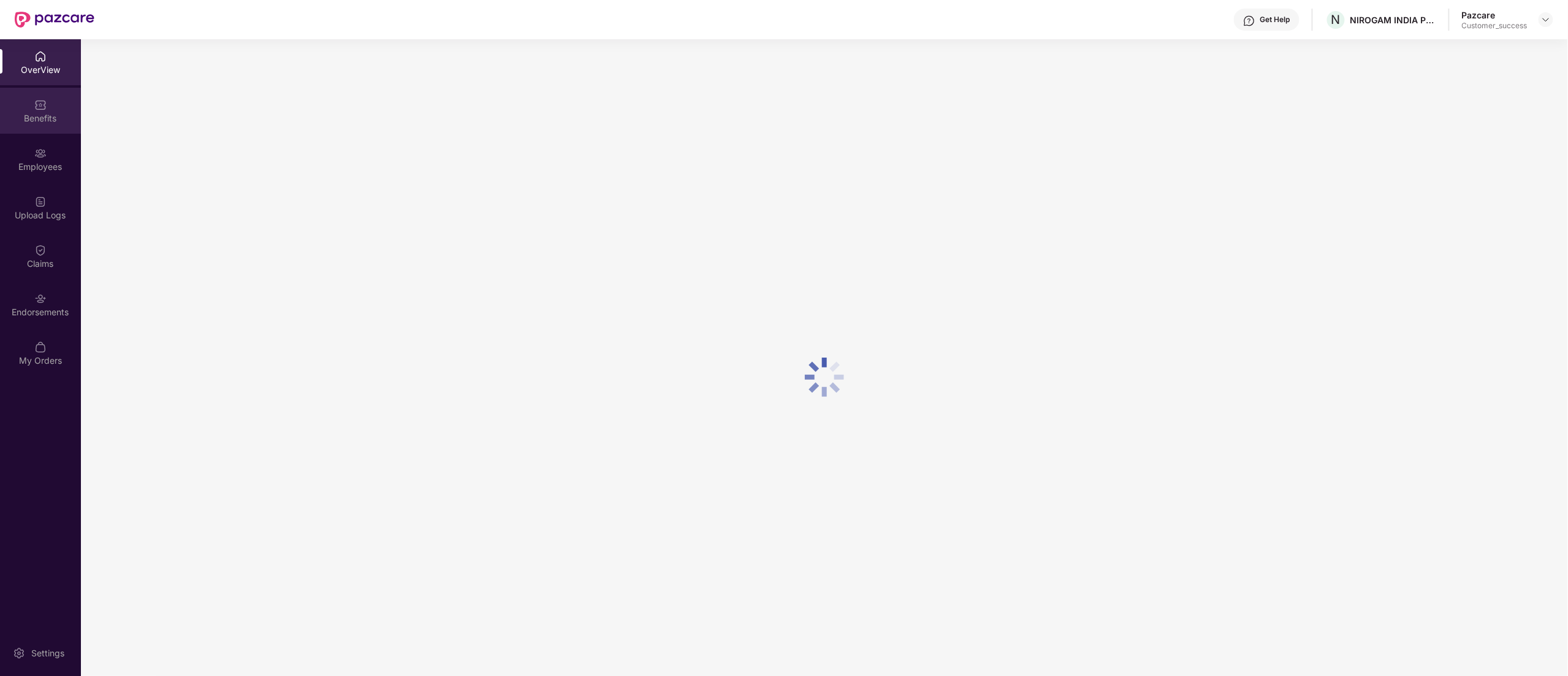
click at [35, 117] on div "Benefits" at bounding box center [41, 118] width 81 height 12
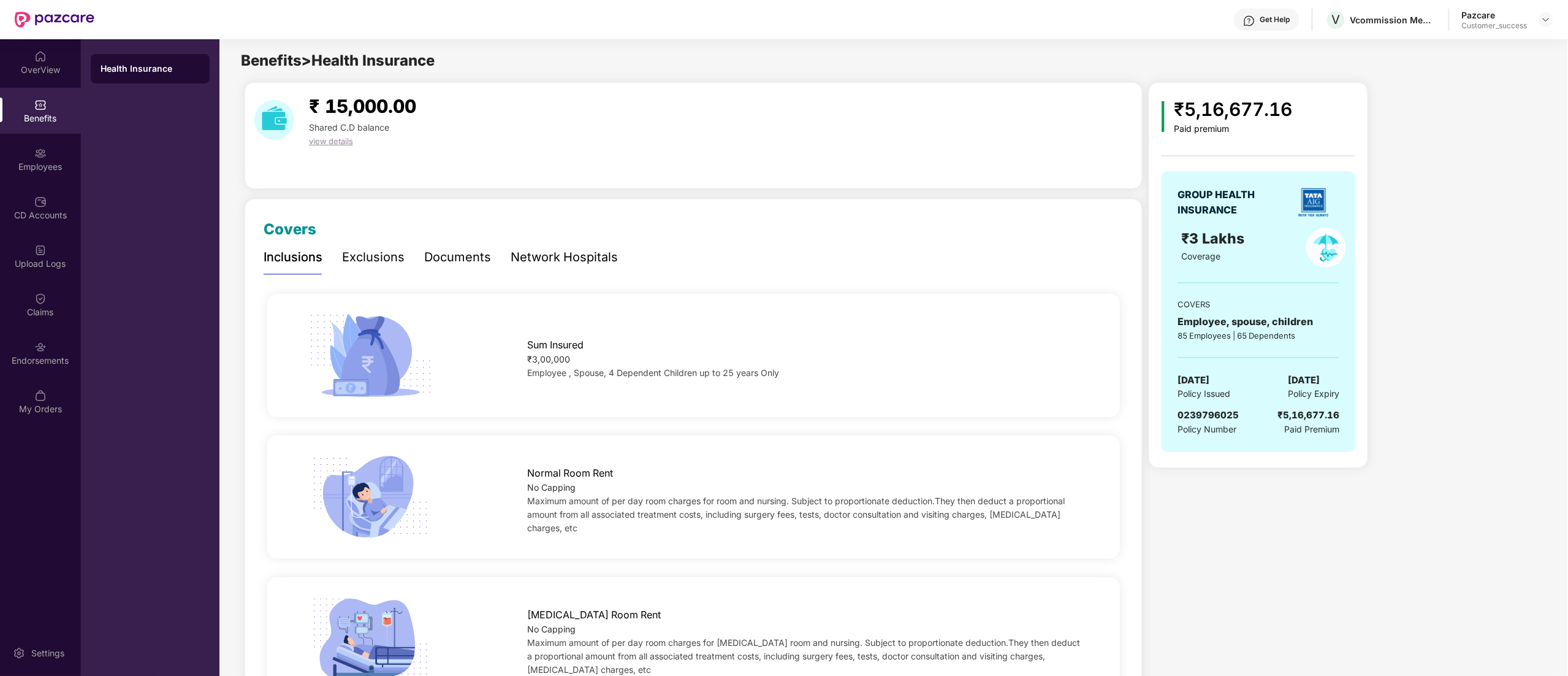
click at [1203, 417] on span "0239796025" at bounding box center [1208, 414] width 61 height 11
copy span "0239796025"
click at [1548, 15] on img at bounding box center [1546, 19] width 10 height 10
click at [1483, 43] on div "Switch to partner view" at bounding box center [1489, 49] width 160 height 24
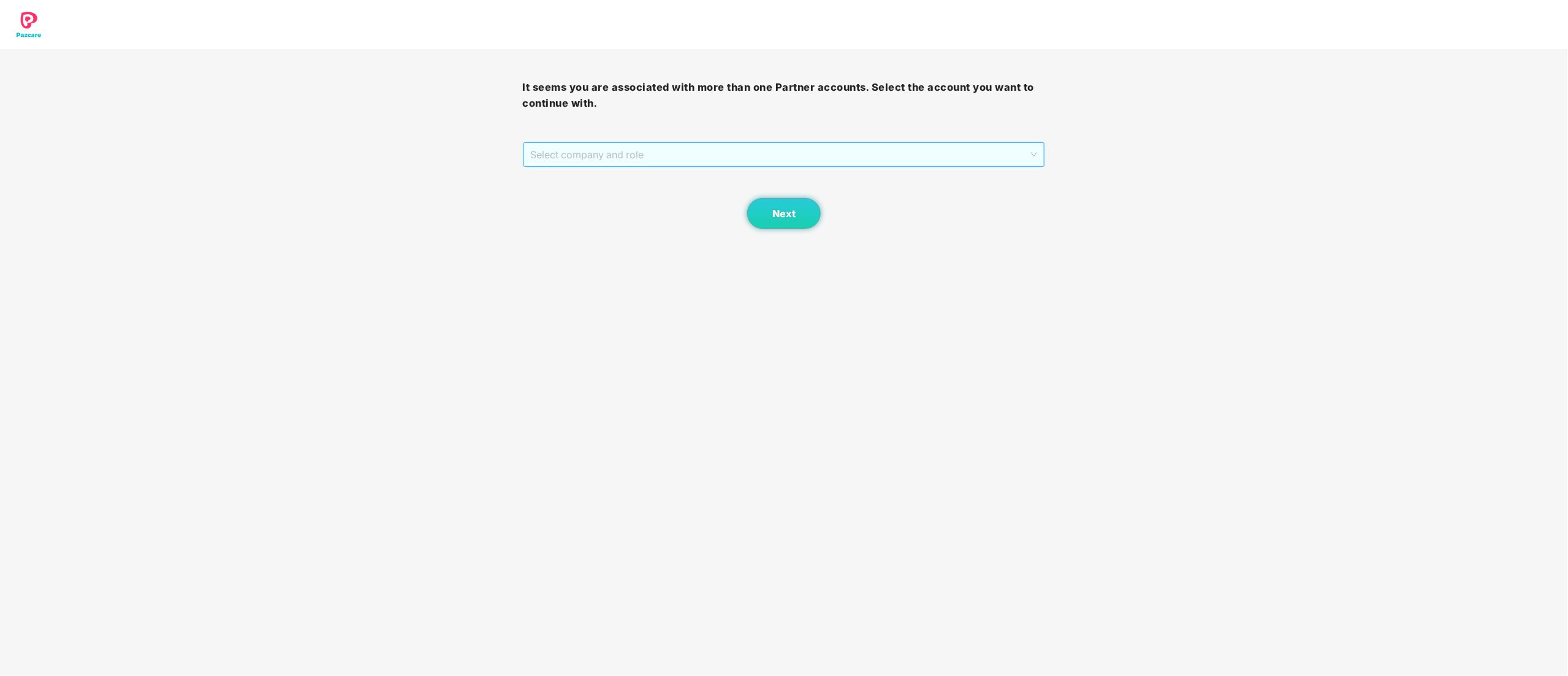
click at [647, 155] on span "Select company and role" at bounding box center [784, 154] width 507 height 23
click at [625, 195] on div "Pazcare - CUSTOMER_SUCCESS" at bounding box center [785, 199] width 508 height 14
click at [782, 214] on span "Next" at bounding box center [784, 214] width 23 height 11
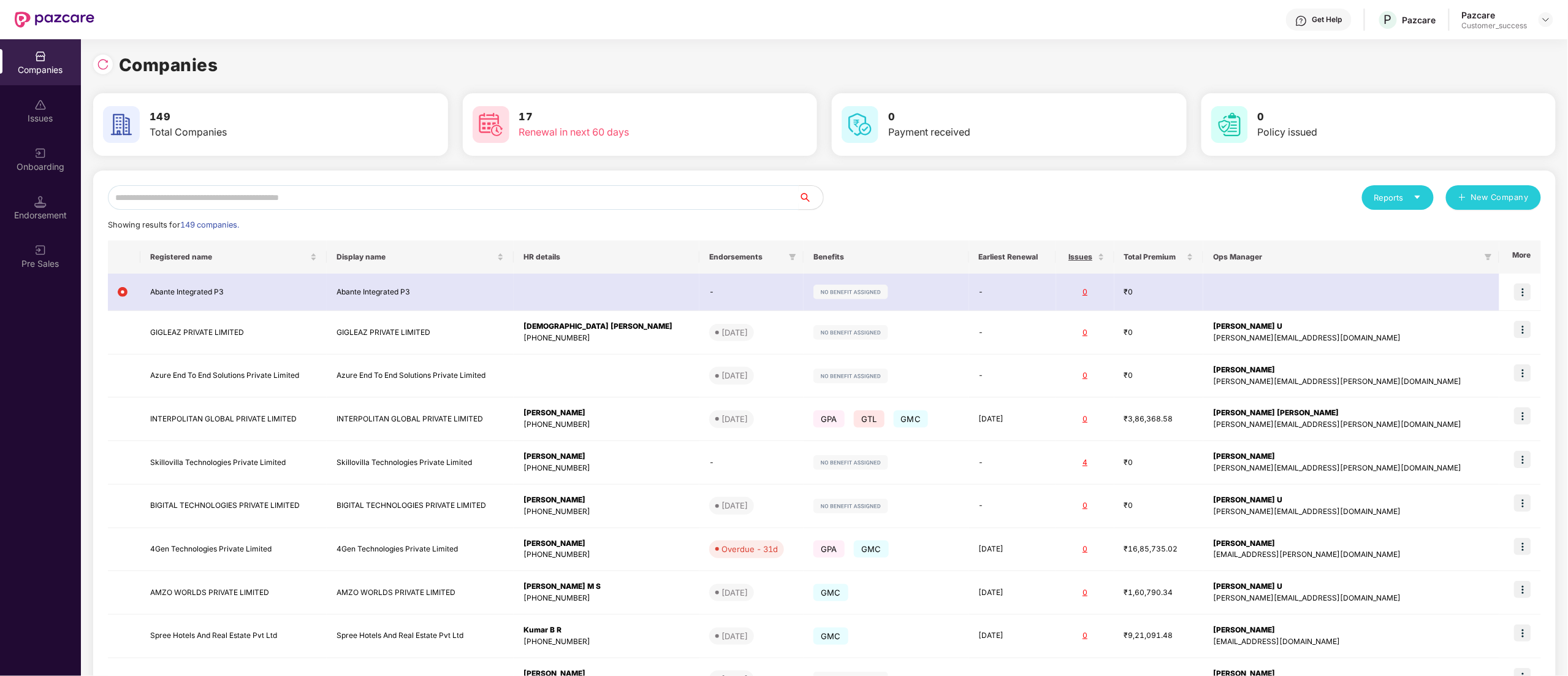
click at [213, 194] on input "text" at bounding box center [454, 197] width 691 height 24
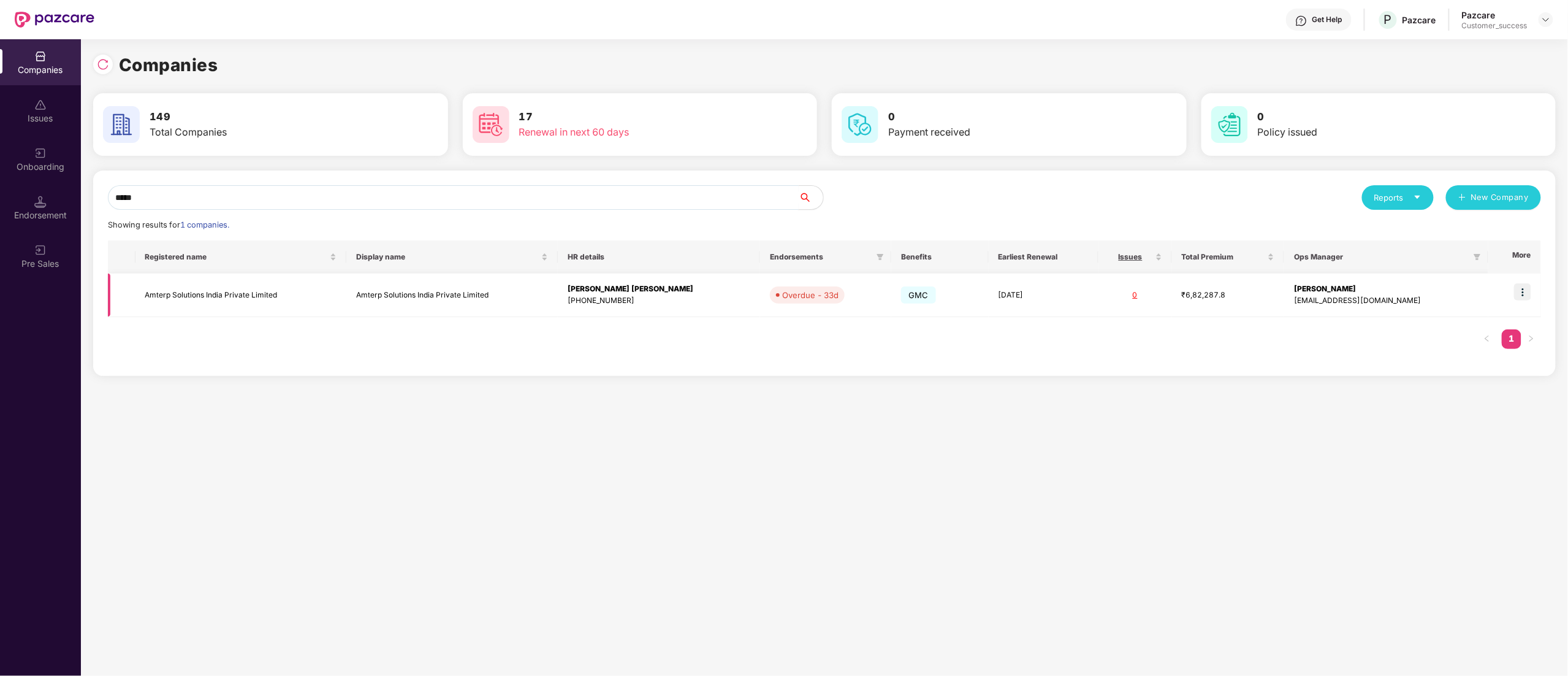
type input "*****"
click at [1528, 294] on img at bounding box center [1523, 292] width 17 height 17
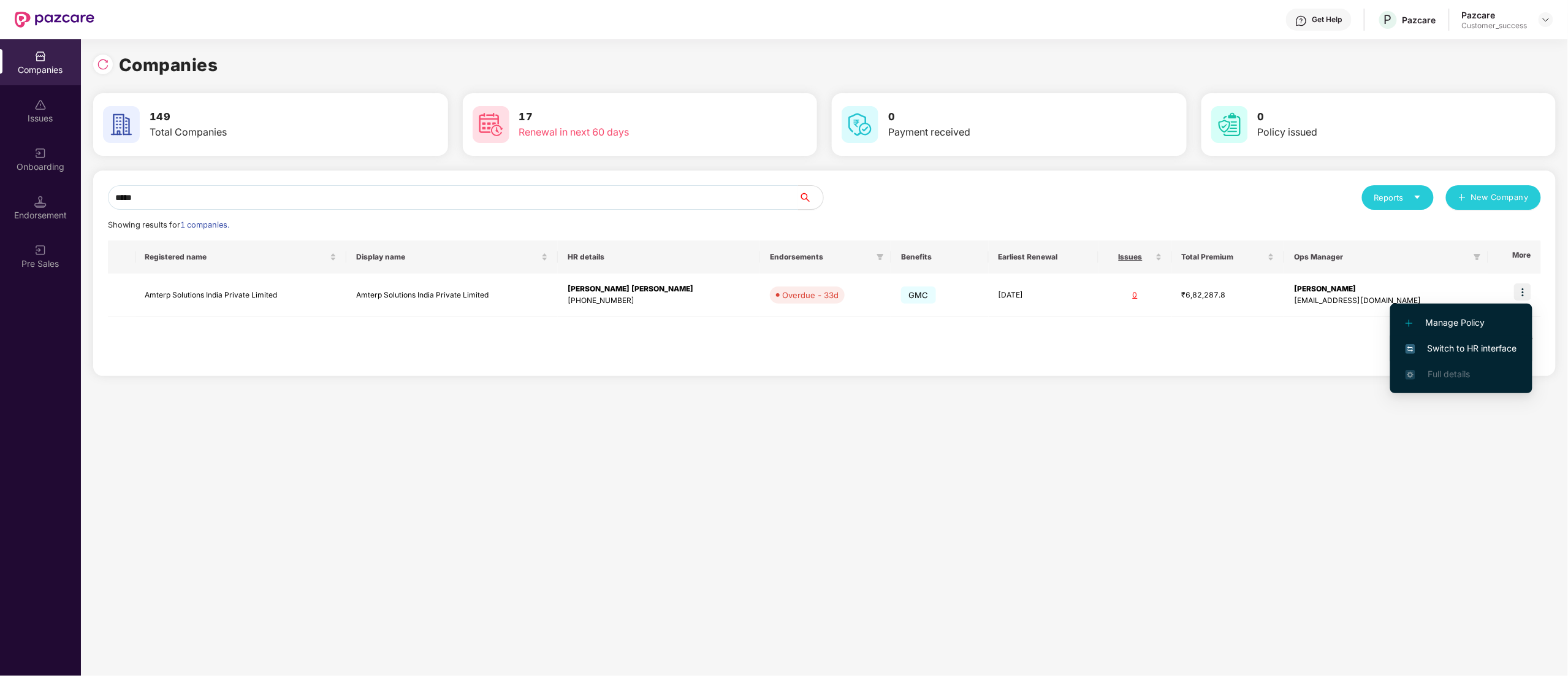
click at [1452, 346] on span "Switch to HR interface" at bounding box center [1461, 348] width 111 height 14
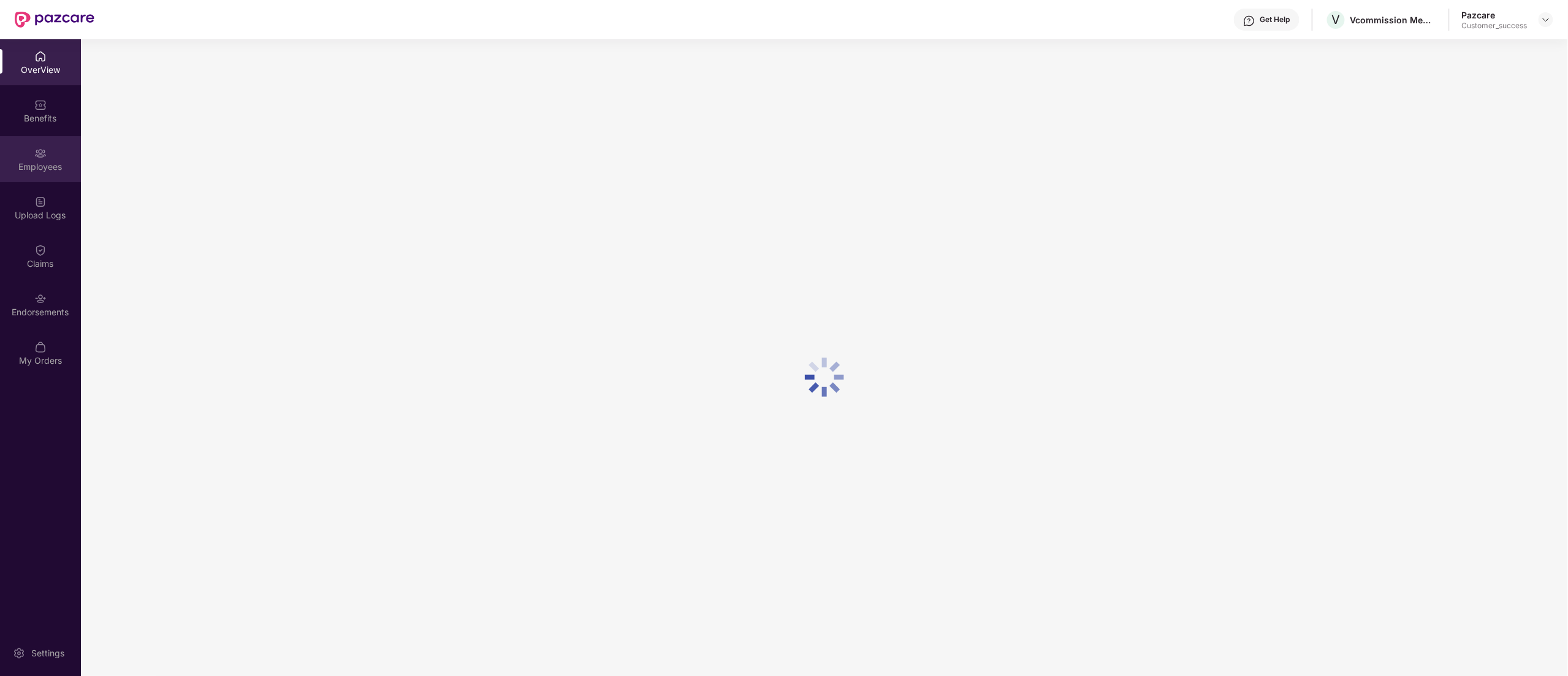
click at [26, 161] on div "Employees" at bounding box center [41, 167] width 81 height 12
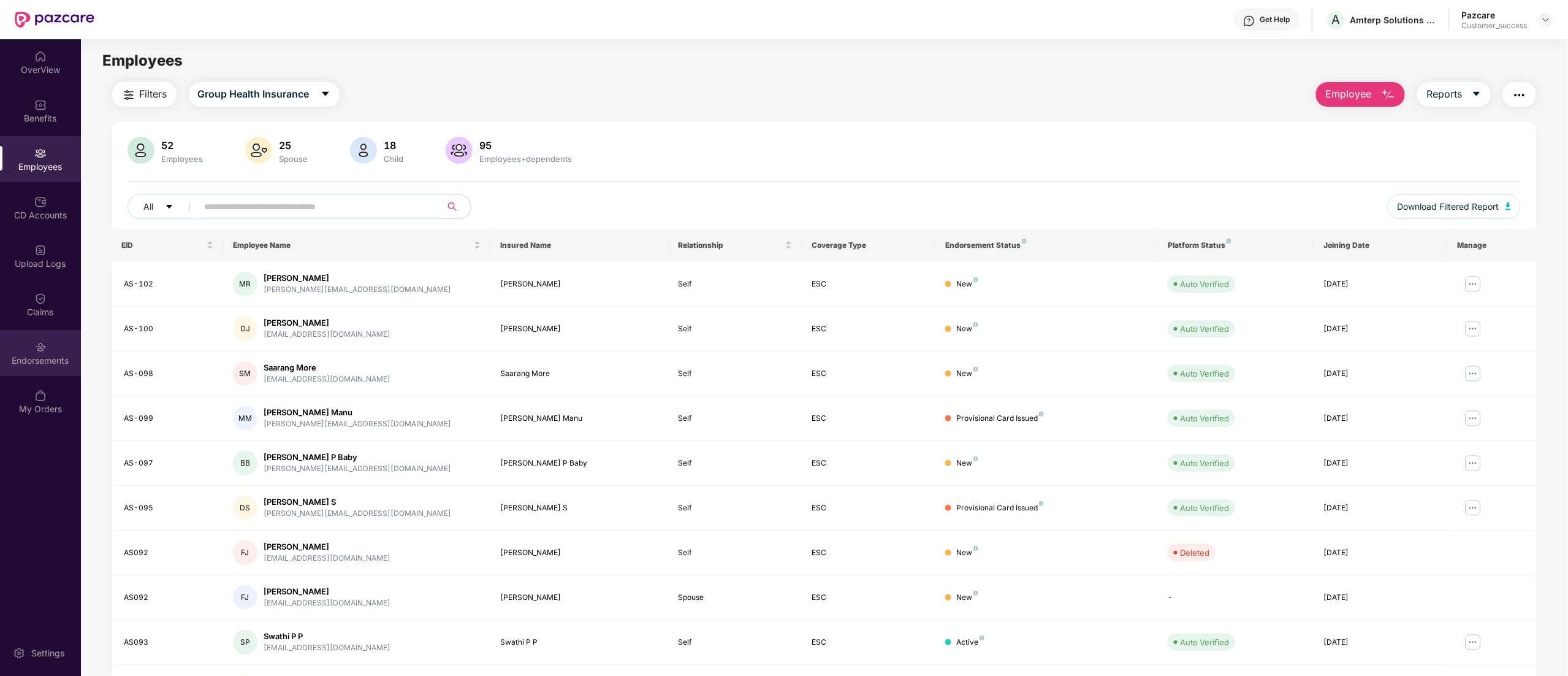
click at [60, 360] on div "Endorsements" at bounding box center [41, 360] width 81 height 12
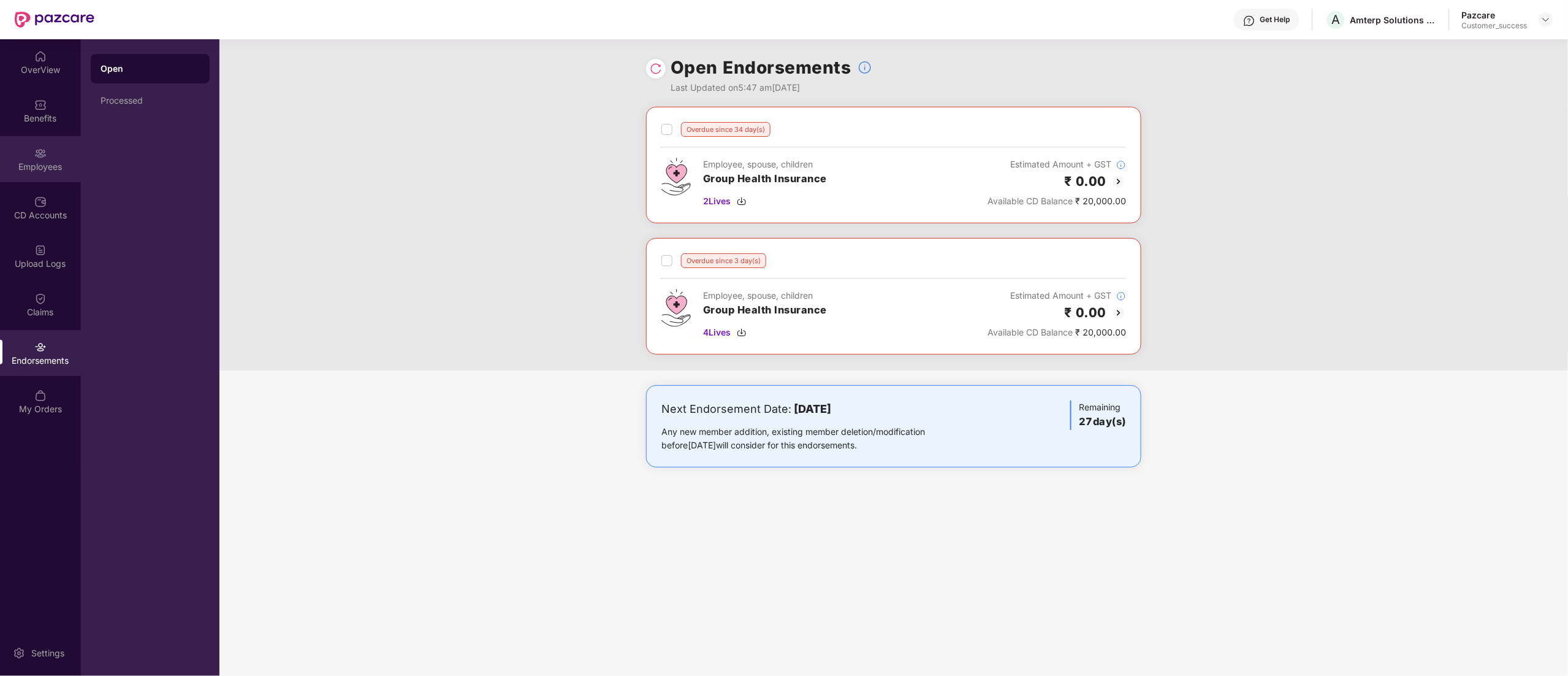
click at [29, 162] on div "Employees" at bounding box center [41, 167] width 81 height 12
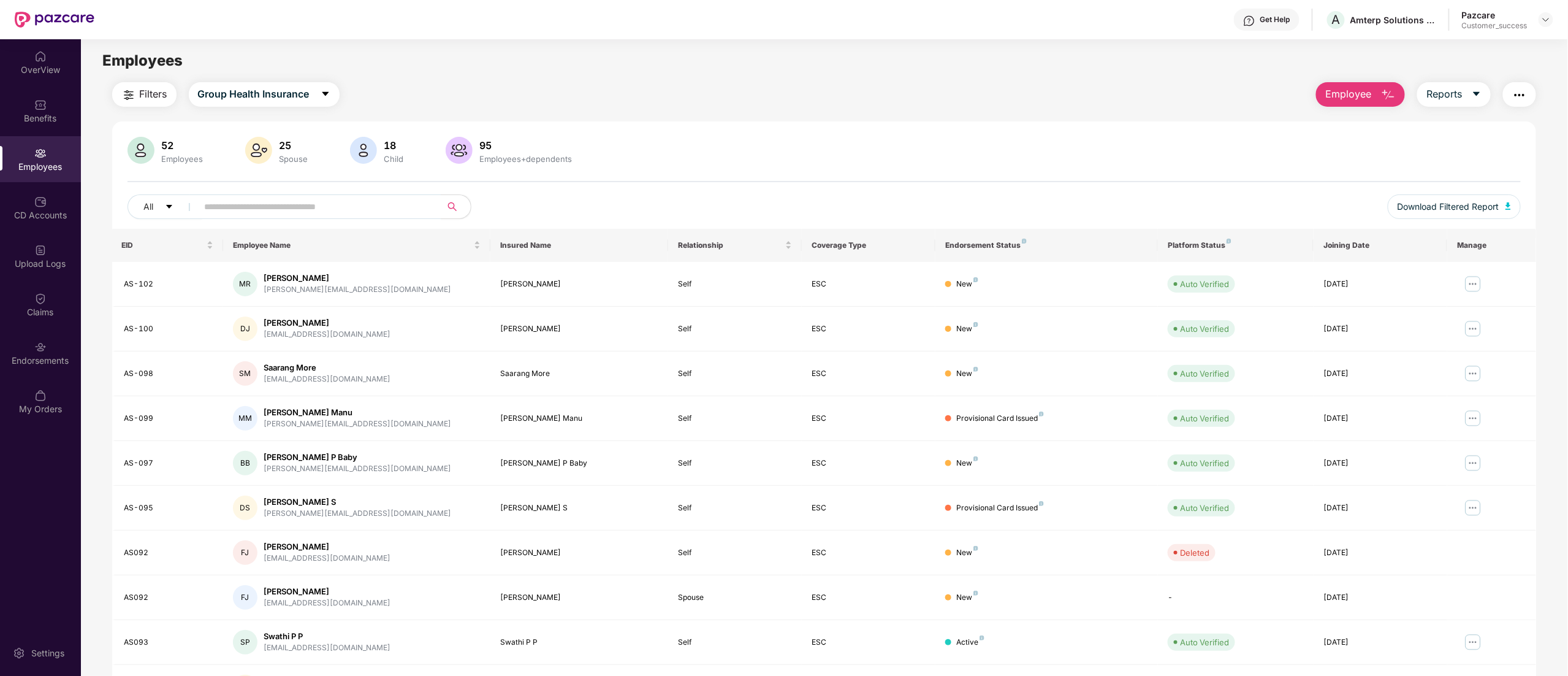
click at [38, 164] on div "Employees" at bounding box center [41, 167] width 81 height 12
click at [30, 360] on div "Endorsements" at bounding box center [41, 360] width 81 height 12
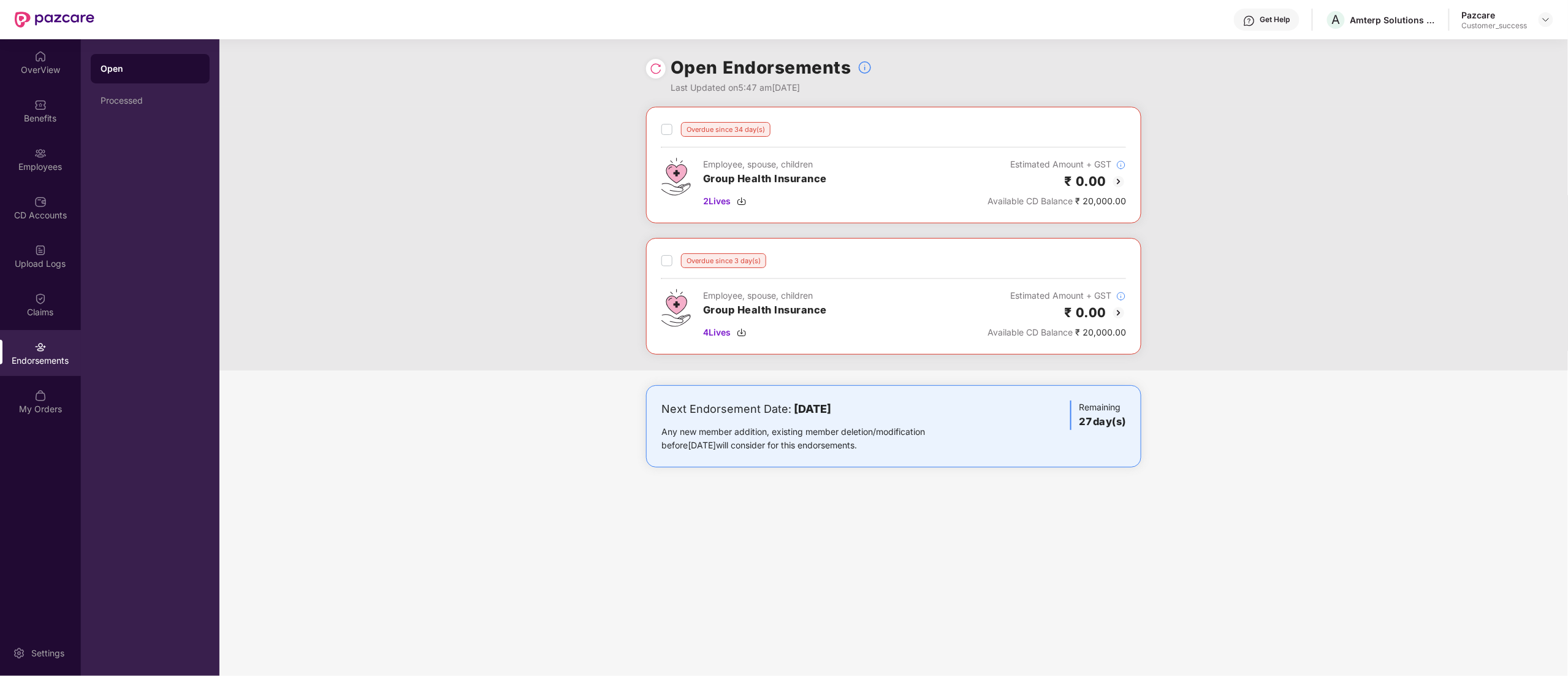
click at [1120, 185] on img at bounding box center [1119, 182] width 15 height 15
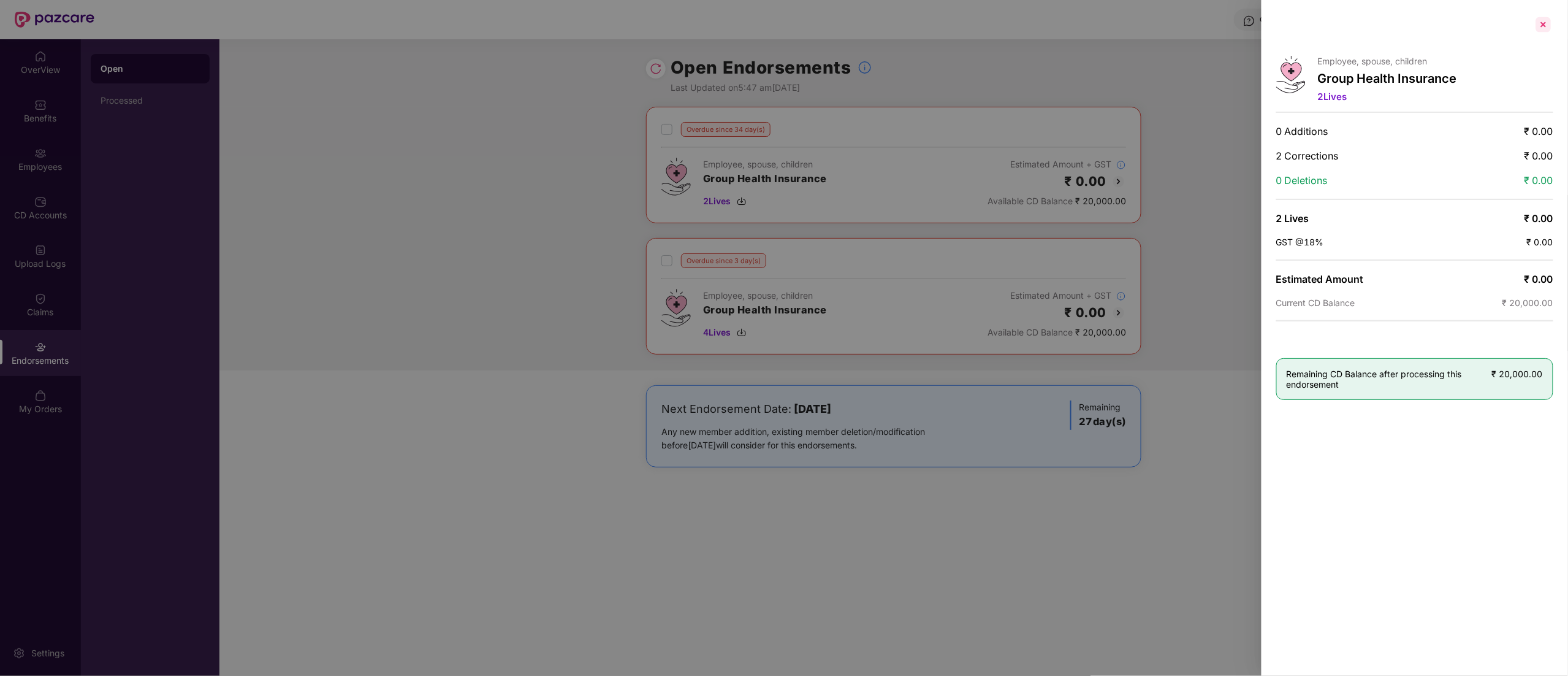
click at [1541, 20] on div at bounding box center [1543, 24] width 20 height 20
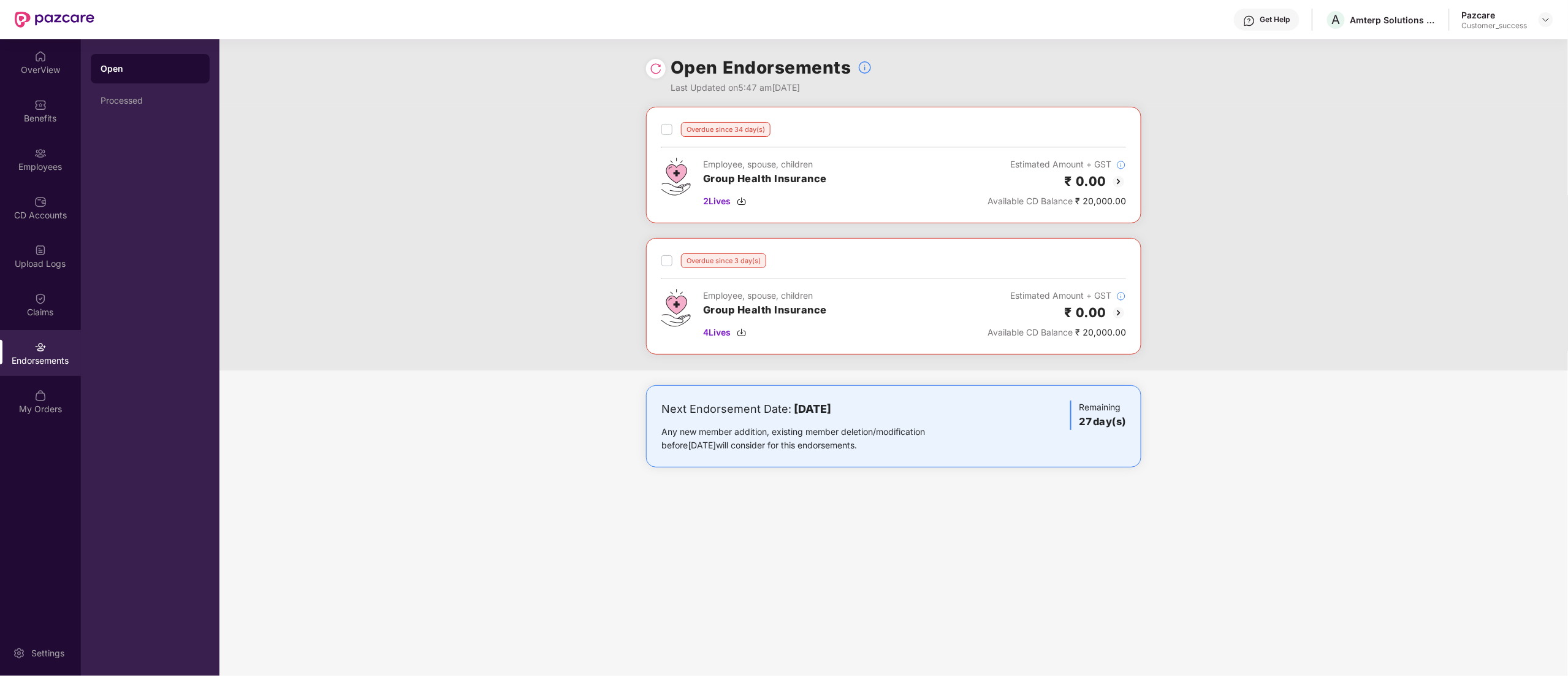
click at [1116, 313] on img at bounding box center [1119, 312] width 15 height 15
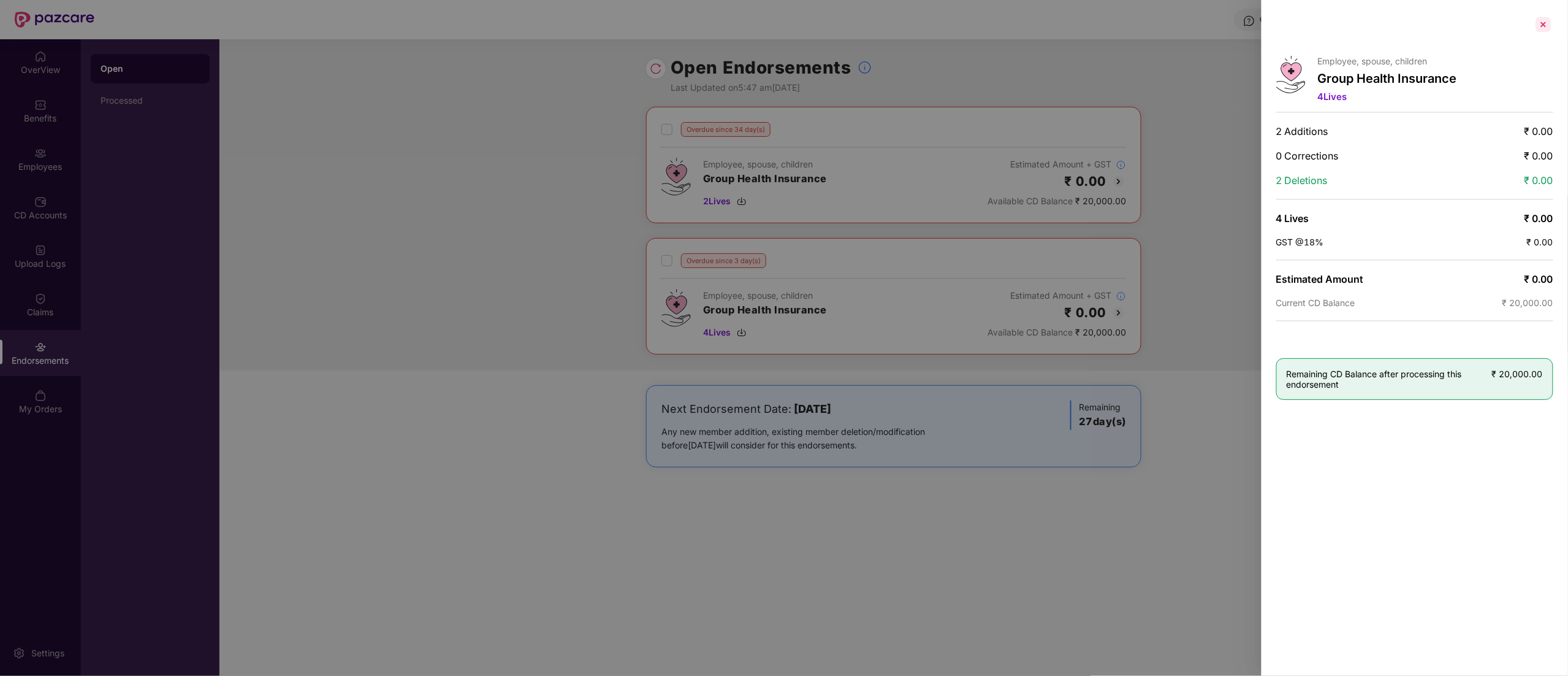
click at [1548, 22] on div at bounding box center [1543, 24] width 20 height 20
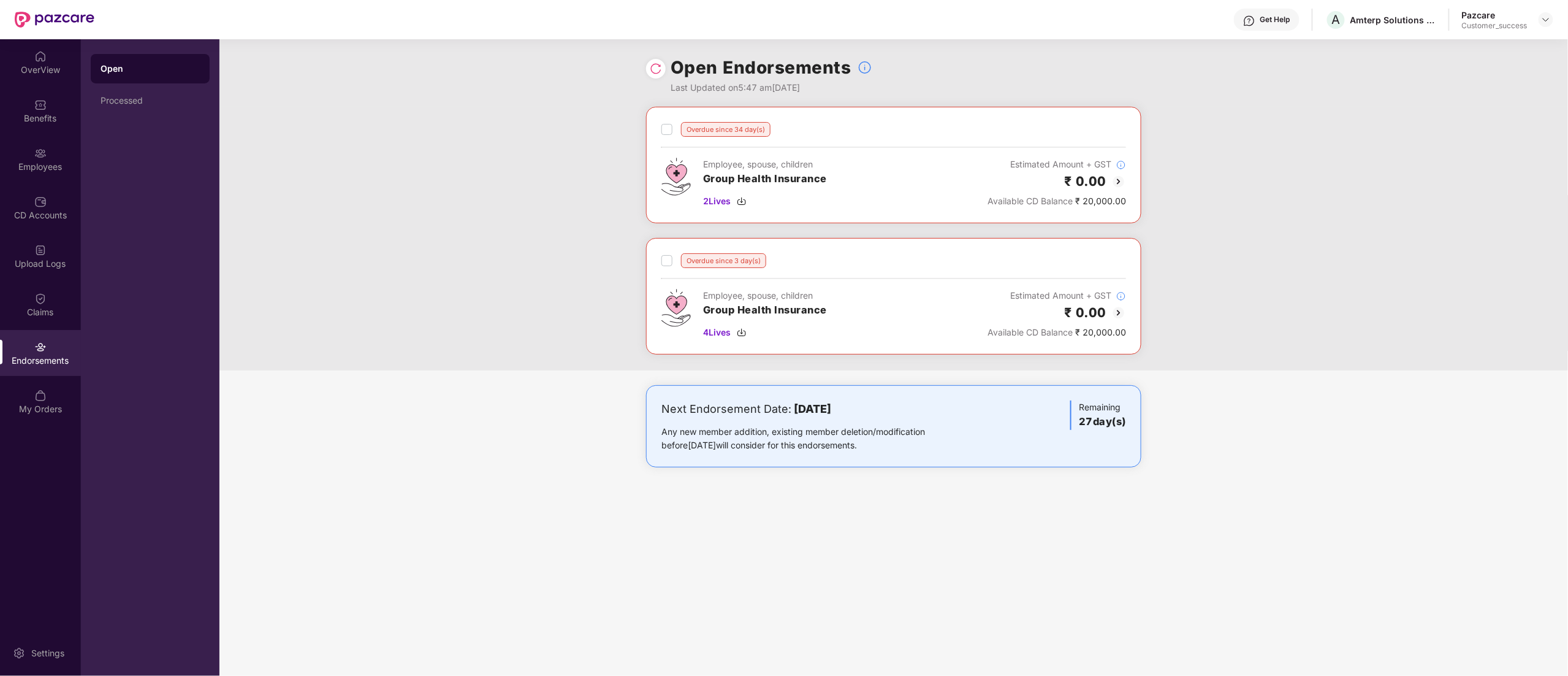
drag, startPoint x: 1544, startPoint y: 20, endPoint x: 1523, endPoint y: 33, distance: 24.7
click at [1545, 20] on img at bounding box center [1546, 19] width 10 height 10
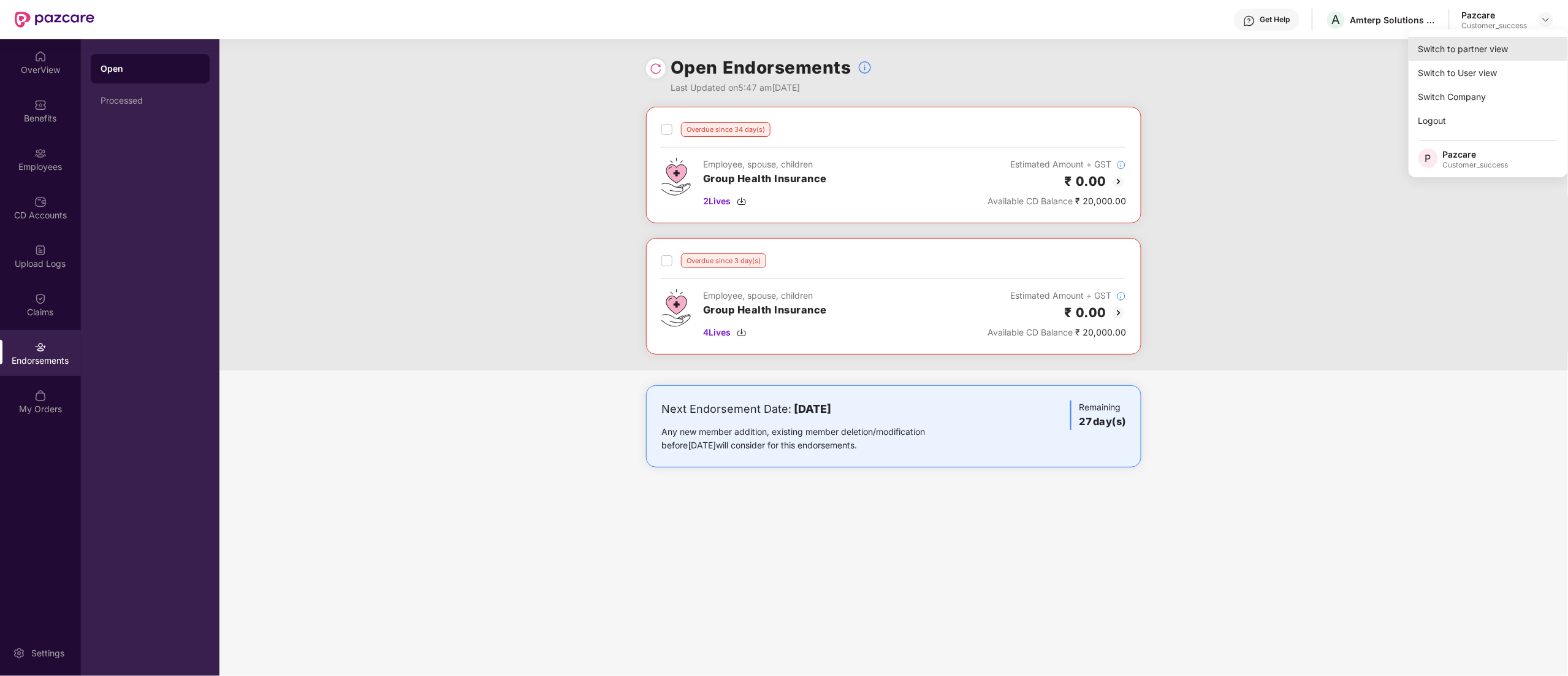
click at [1462, 56] on div "Switch to partner view" at bounding box center [1489, 49] width 160 height 24
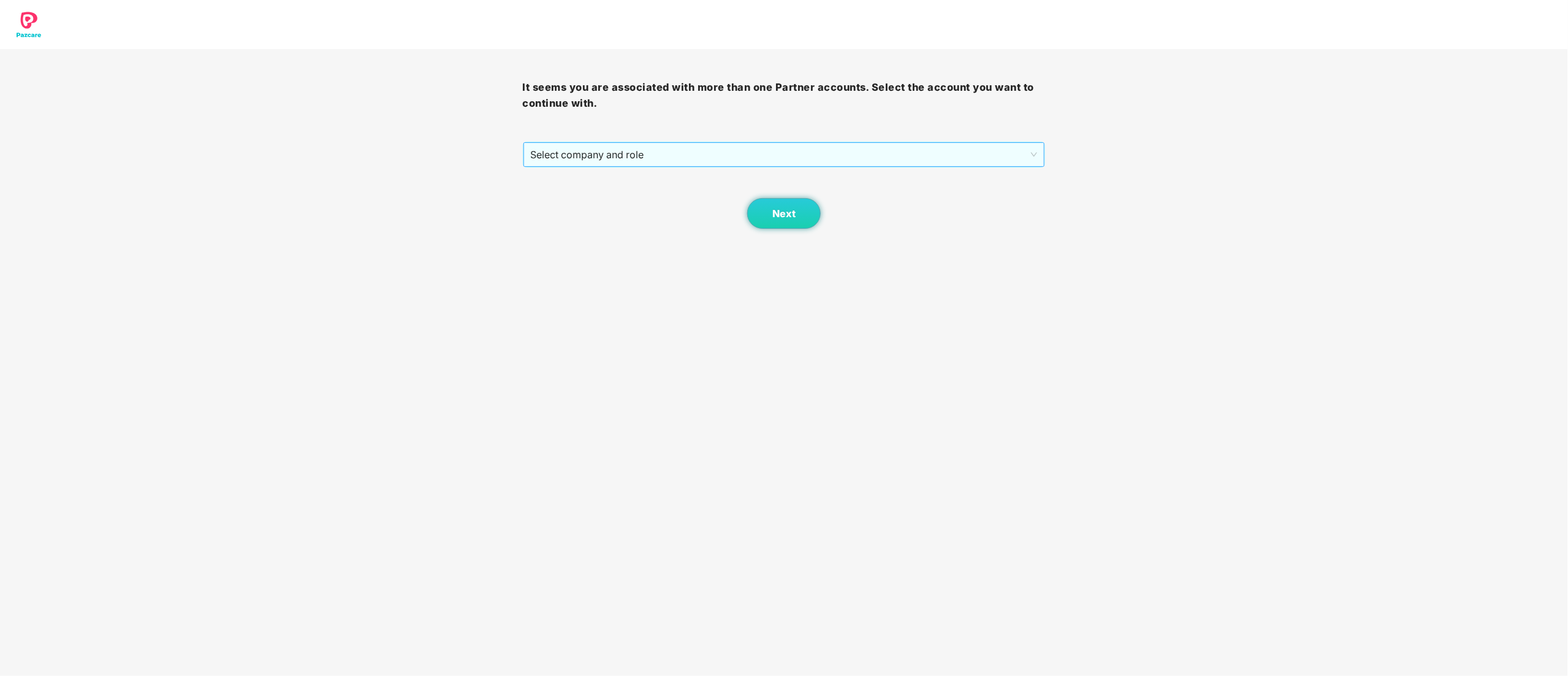
click at [600, 152] on span "Select company and role" at bounding box center [784, 154] width 507 height 23
click at [599, 201] on div "Pazcare - CUSTOMER_SUCCESS" at bounding box center [785, 199] width 508 height 14
click at [792, 223] on button "Next" at bounding box center [784, 213] width 73 height 30
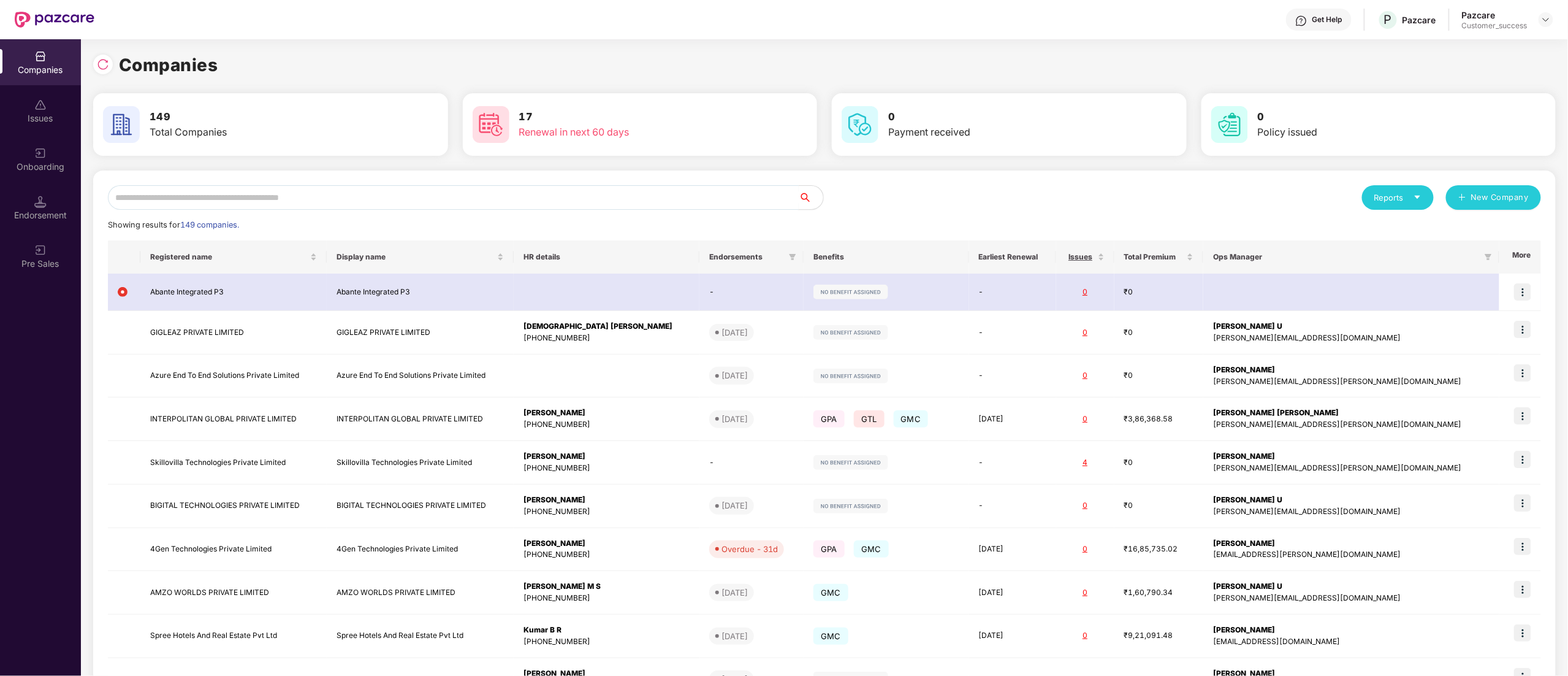
click at [200, 188] on input "text" at bounding box center [454, 197] width 691 height 24
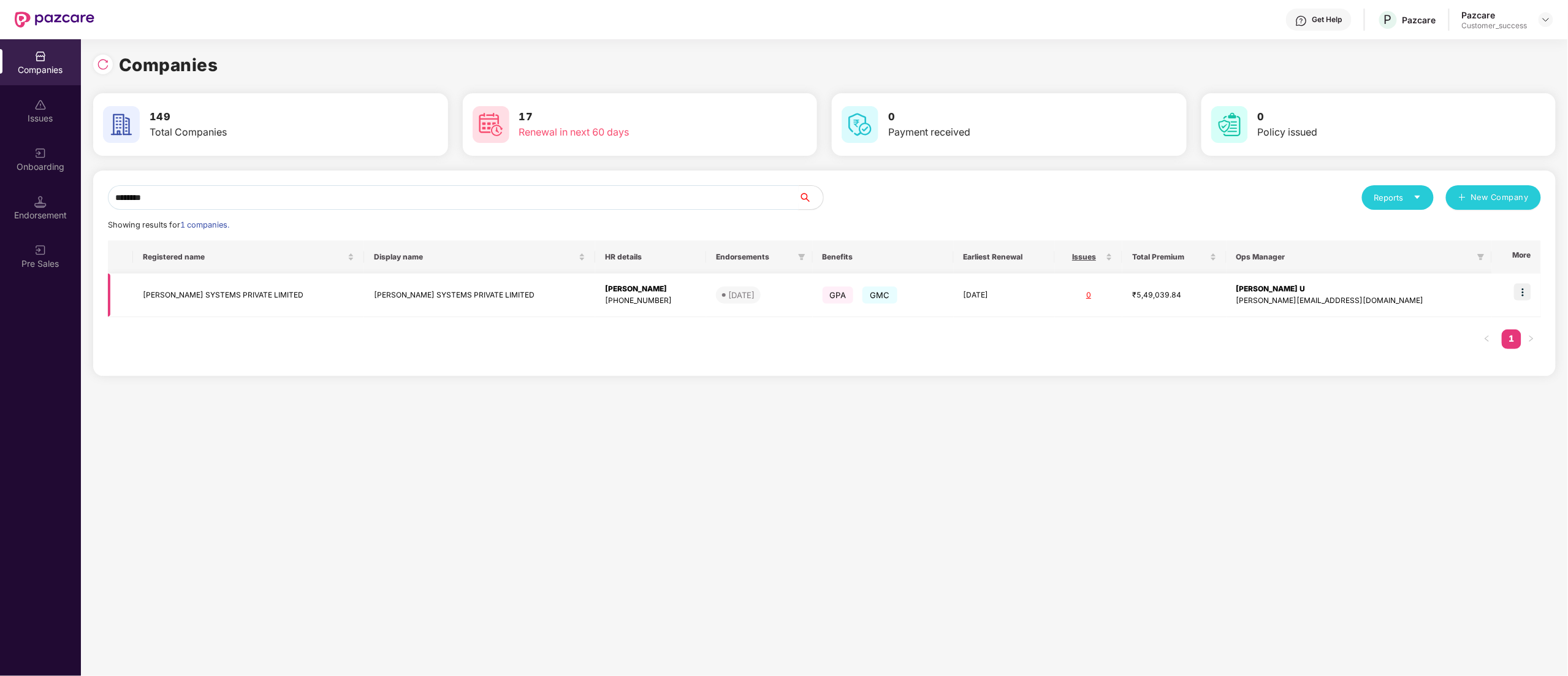
type input "********"
click at [225, 289] on td "BRODERSEN SYSTEMS PRIVATE LIMITED" at bounding box center [249, 295] width 232 height 43
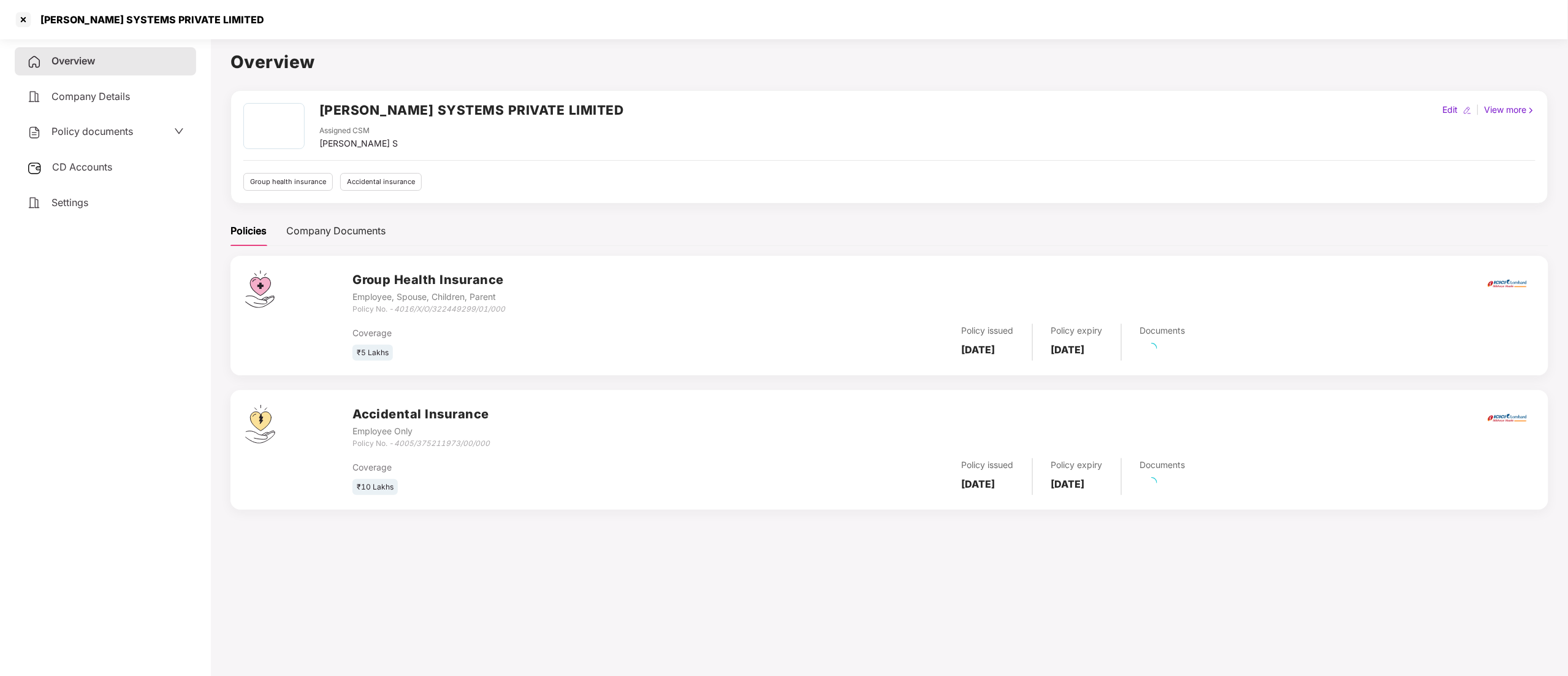
click at [94, 168] on span "CD Accounts" at bounding box center [82, 167] width 60 height 12
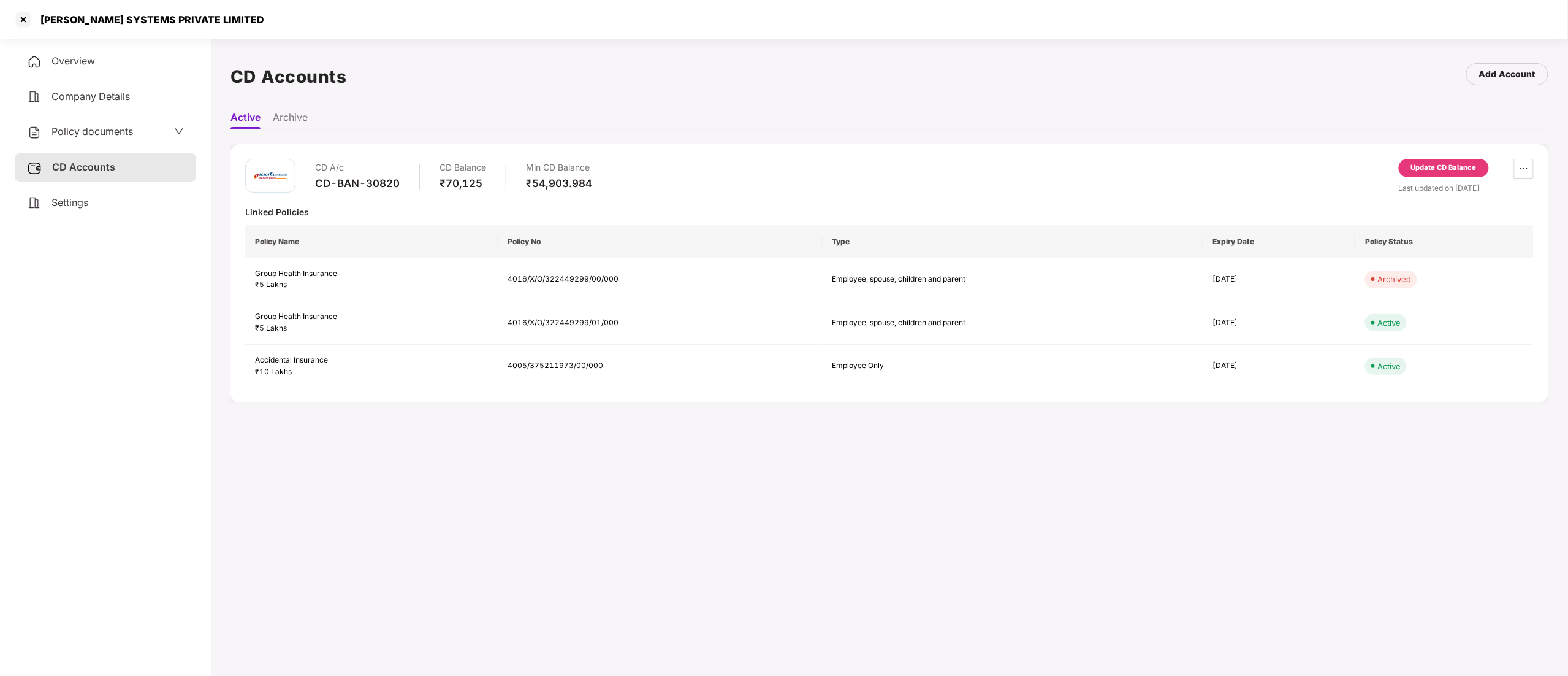
click at [334, 179] on div "CD-BAN-30820" at bounding box center [358, 183] width 85 height 14
copy div "CD-BAN-30820"
click at [22, 16] on div at bounding box center [23, 19] width 20 height 20
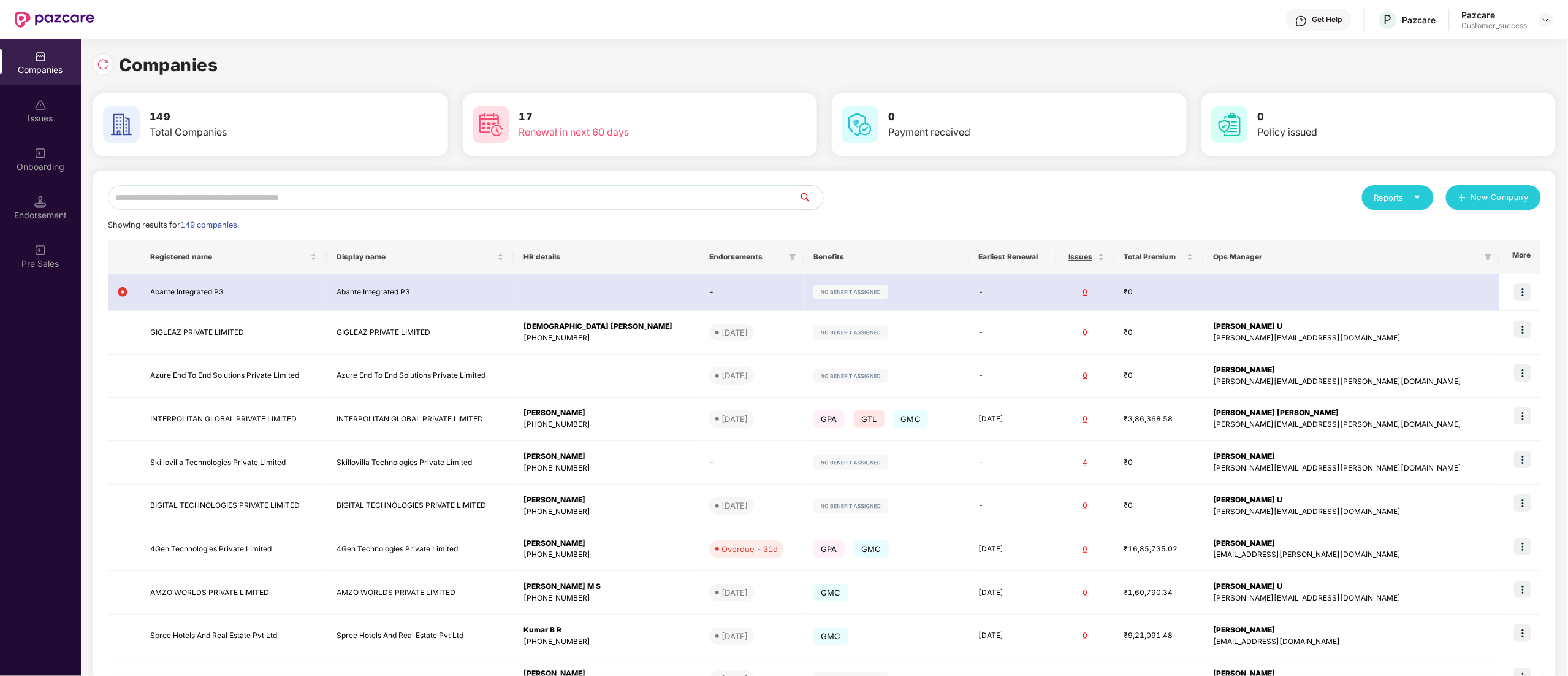
click at [270, 194] on input "text" at bounding box center [454, 197] width 691 height 24
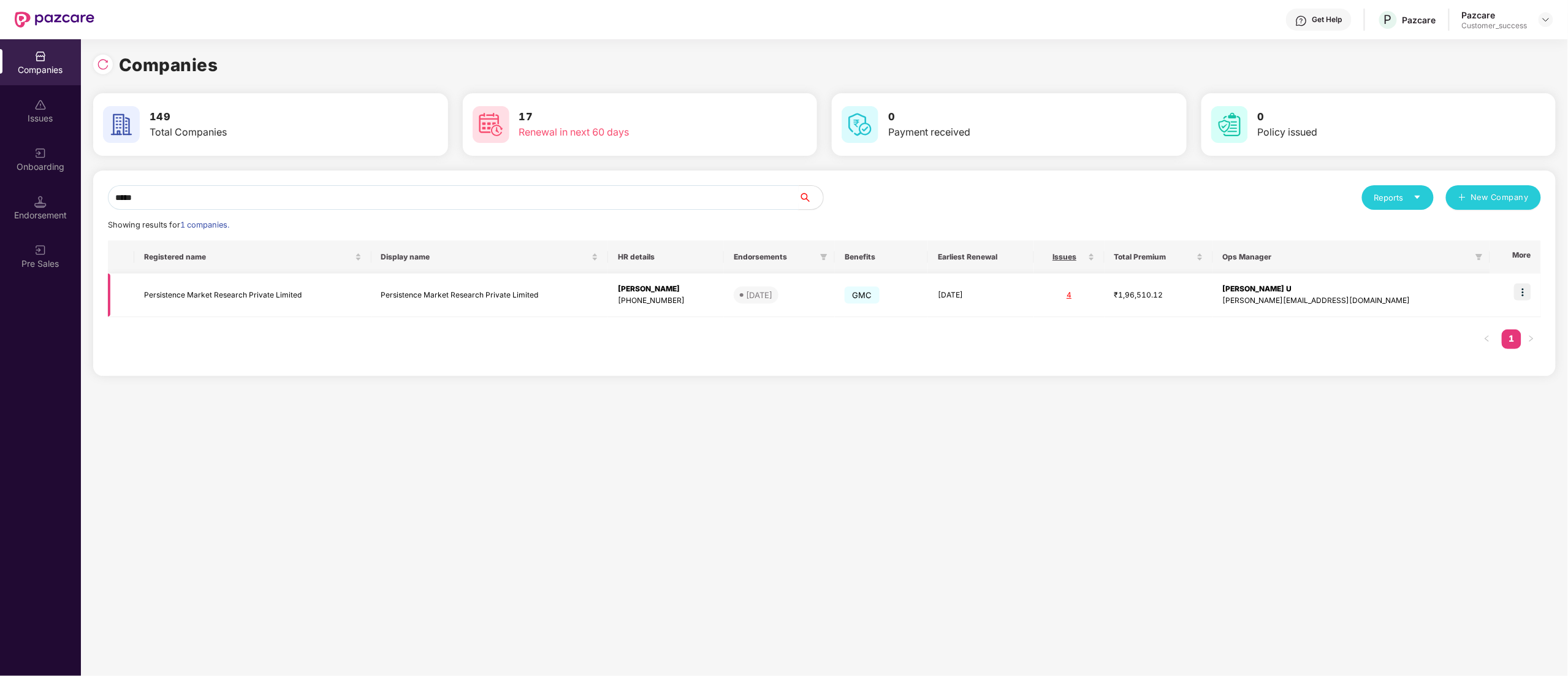
type input "*****"
click at [1530, 287] on img at bounding box center [1523, 292] width 17 height 17
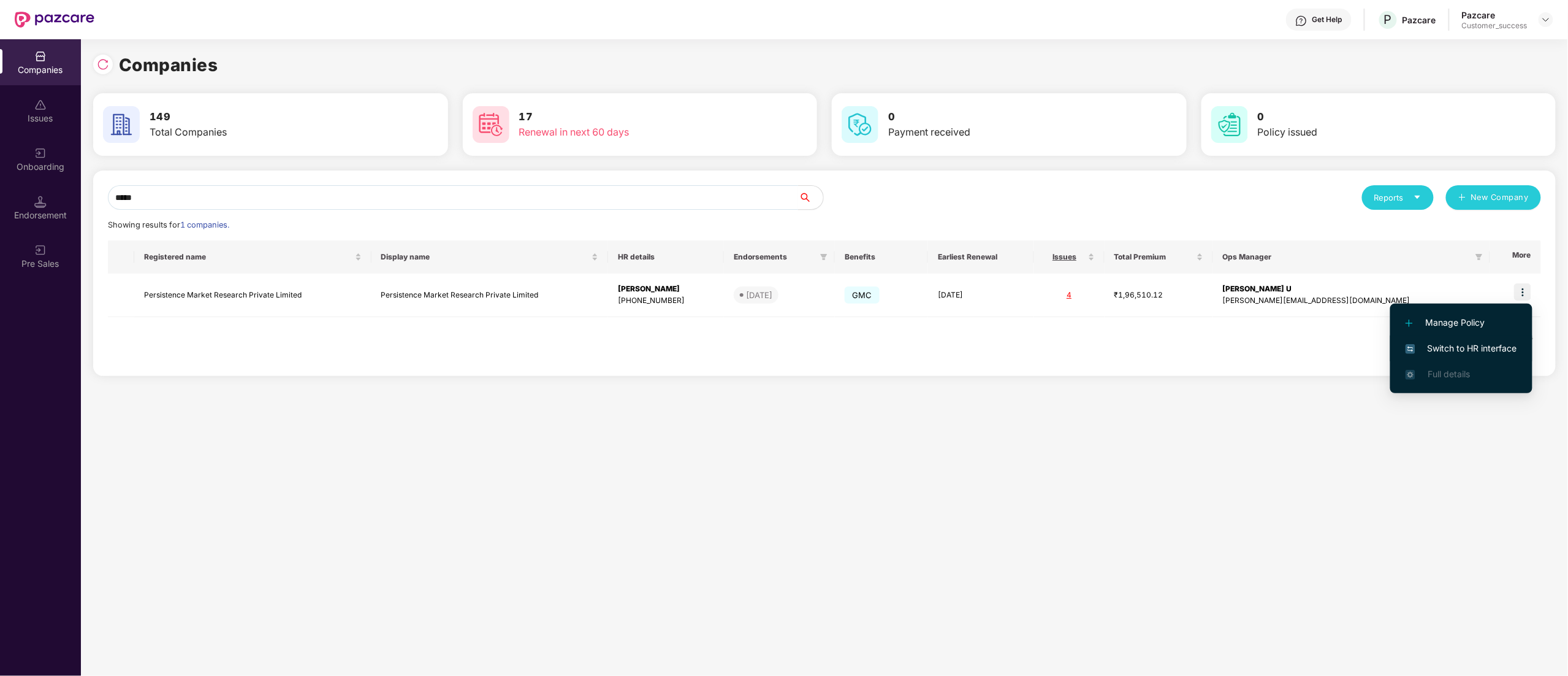
click at [1475, 345] on span "Switch to HR interface" at bounding box center [1461, 348] width 111 height 14
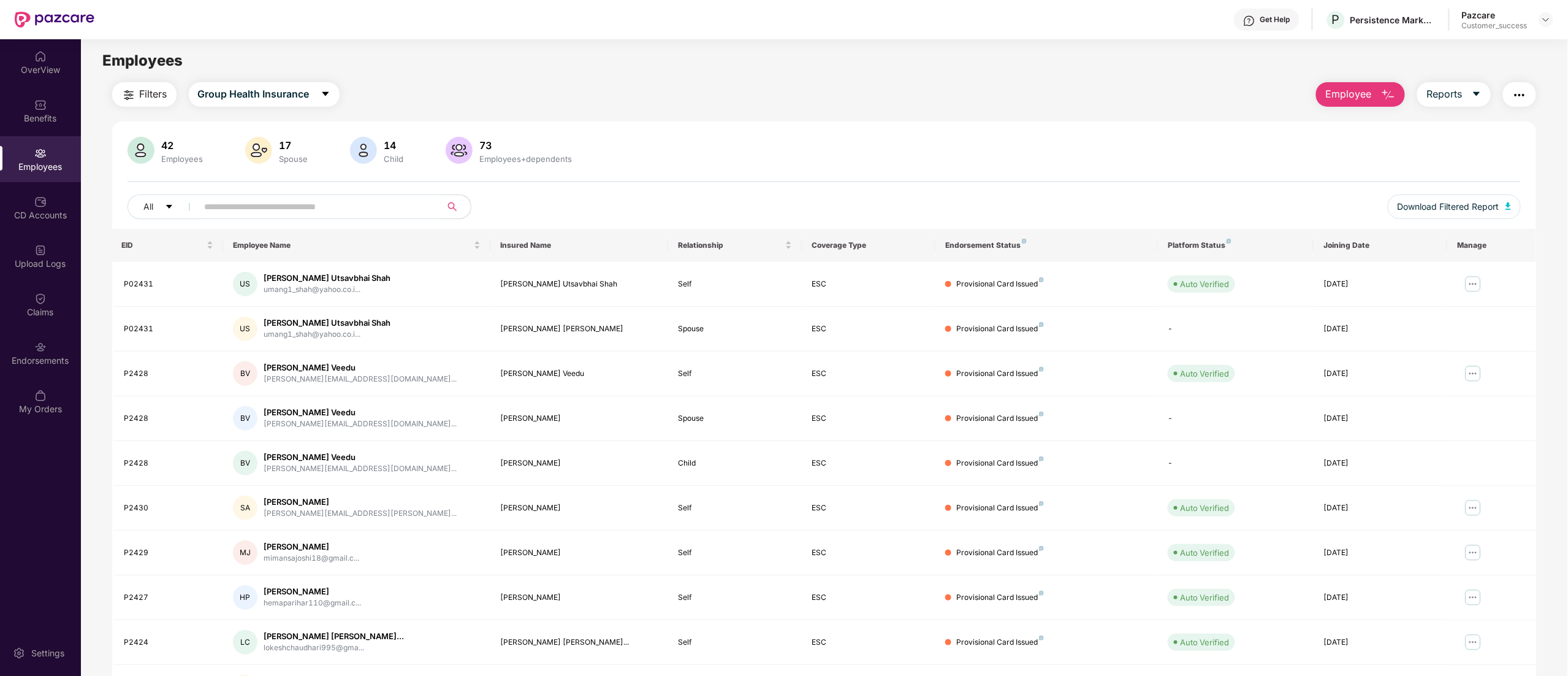
click at [284, 211] on input "text" at bounding box center [314, 206] width 220 height 18
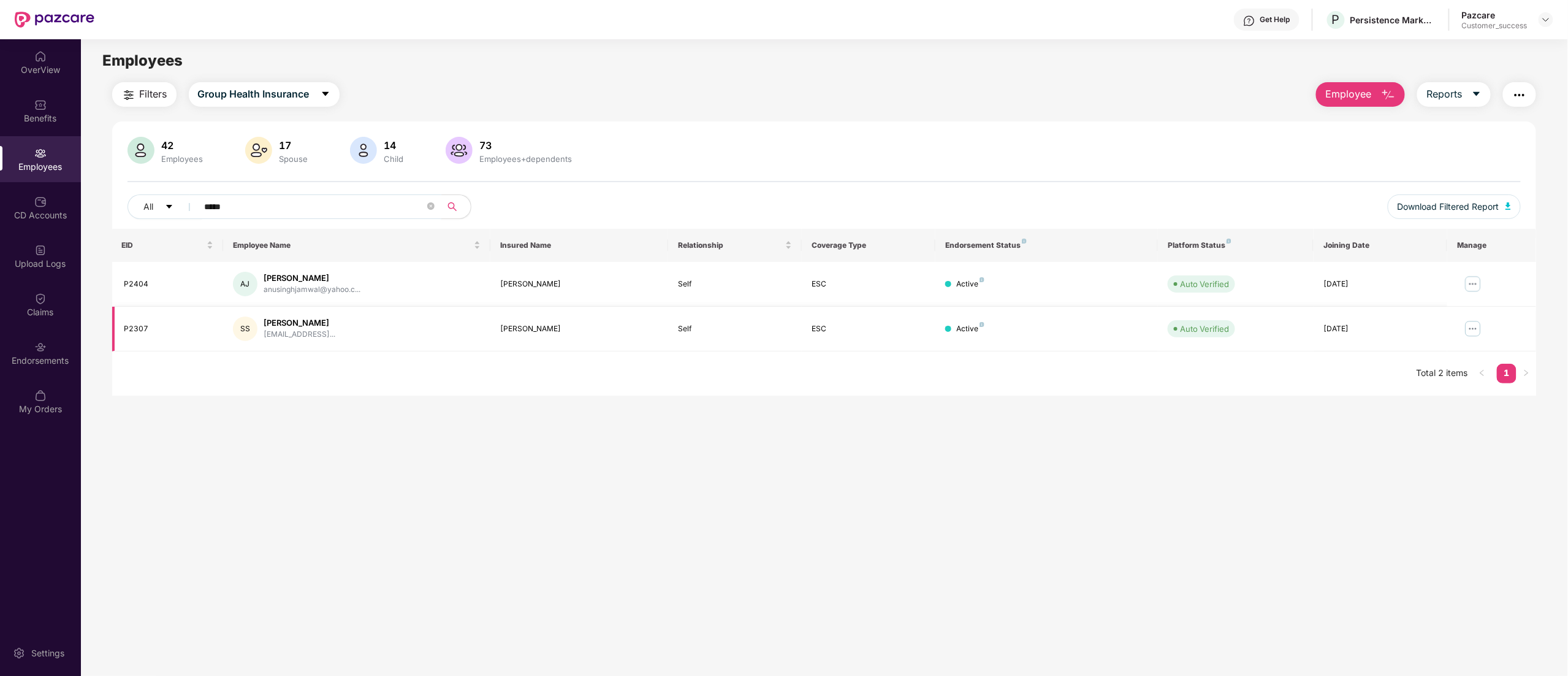
type input "*****"
